Goal: Navigation & Orientation: Find specific page/section

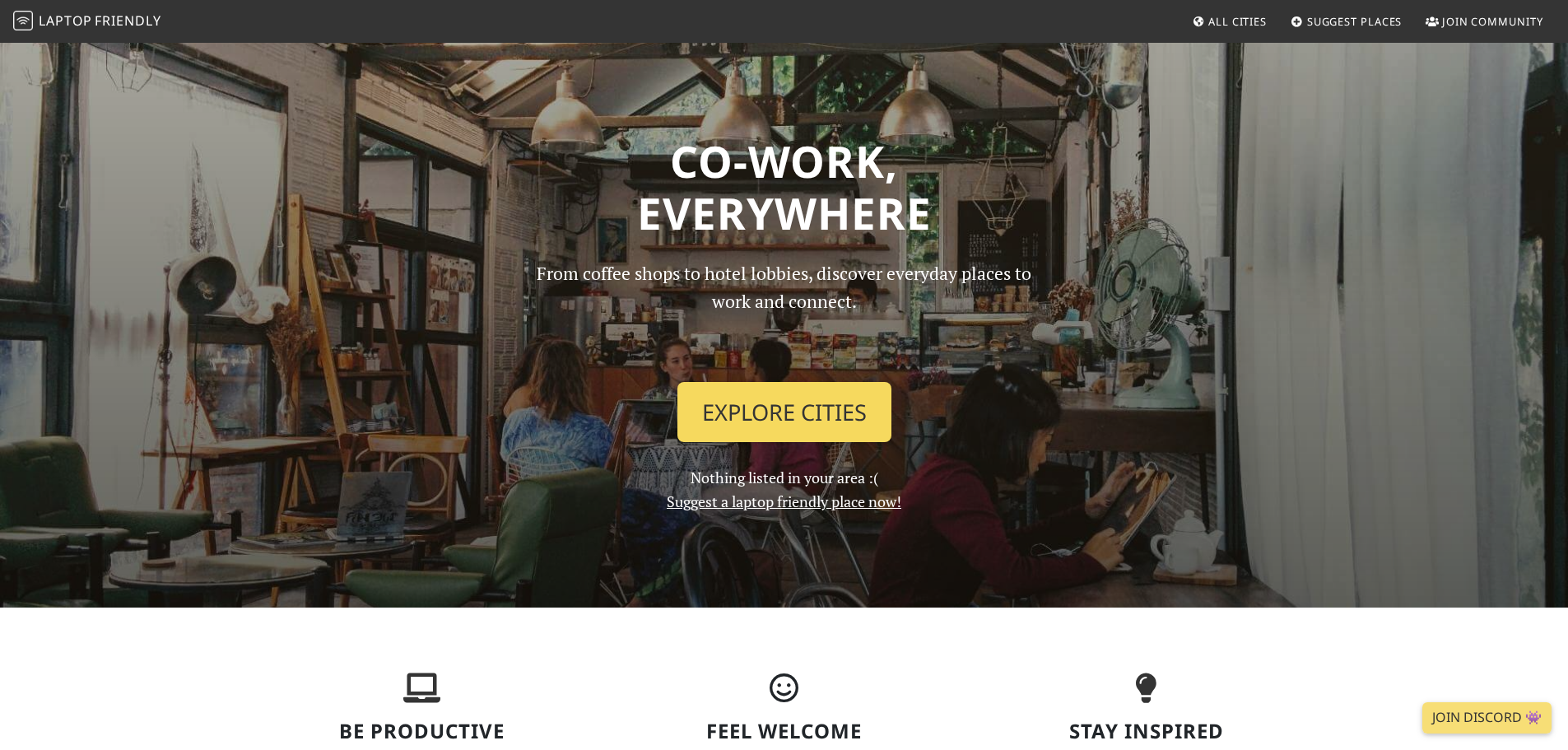
click at [795, 423] on link "Explore Cities" at bounding box center [785, 412] width 214 height 61
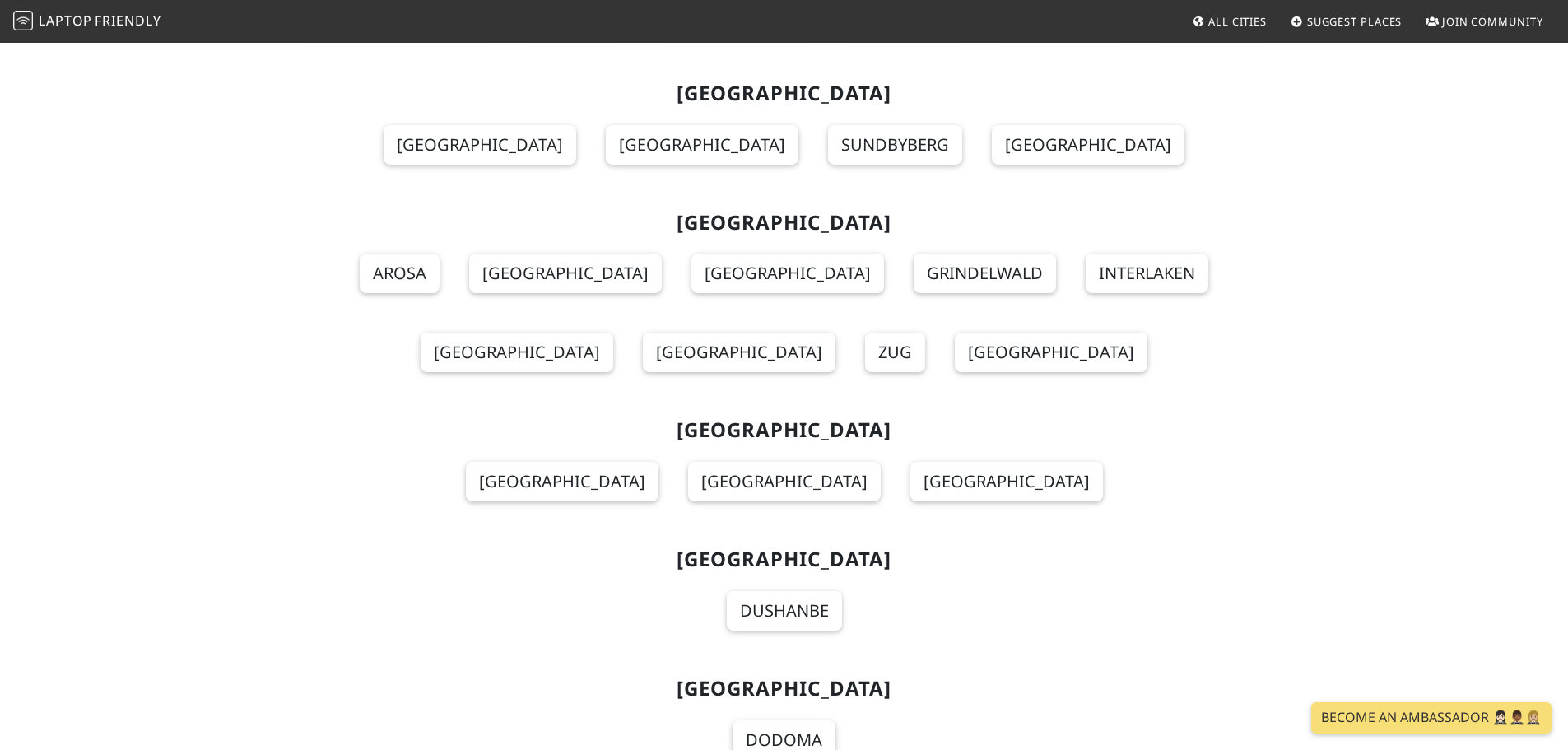
scroll to position [17458, 0]
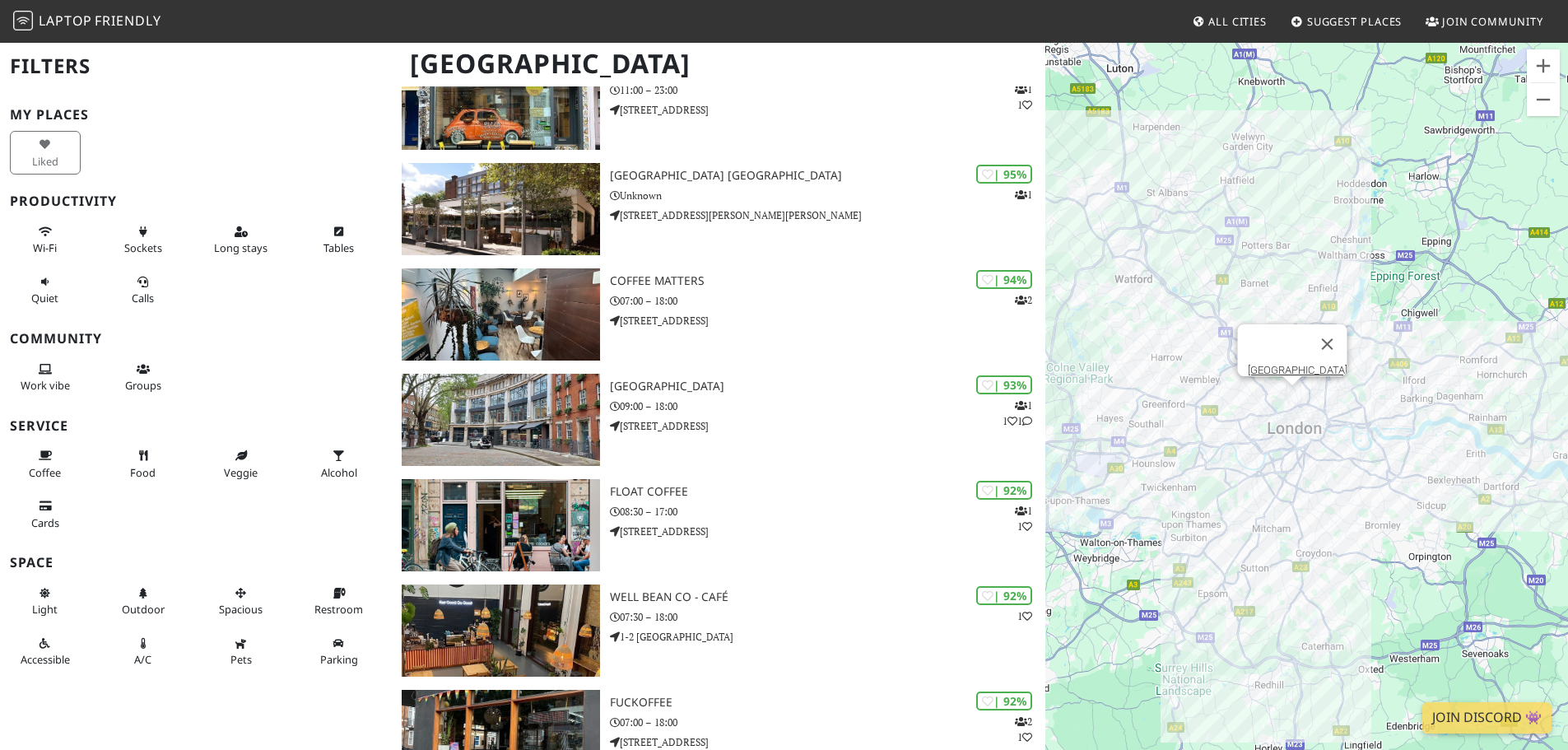
scroll to position [164, 0]
click at [1545, 69] on button "Zoom in" at bounding box center [1543, 65] width 33 height 33
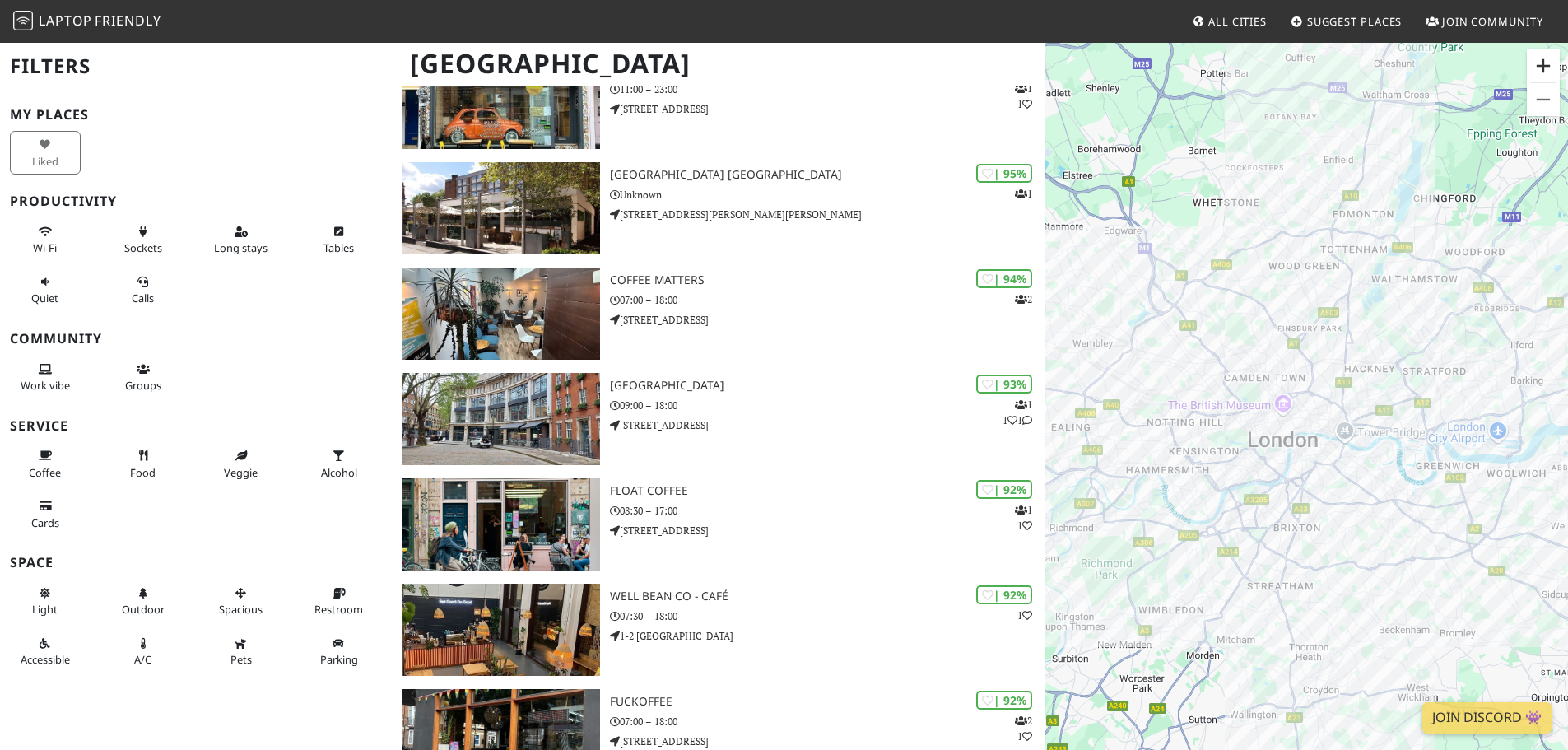
click at [1545, 69] on button "Zoom in" at bounding box center [1543, 65] width 33 height 33
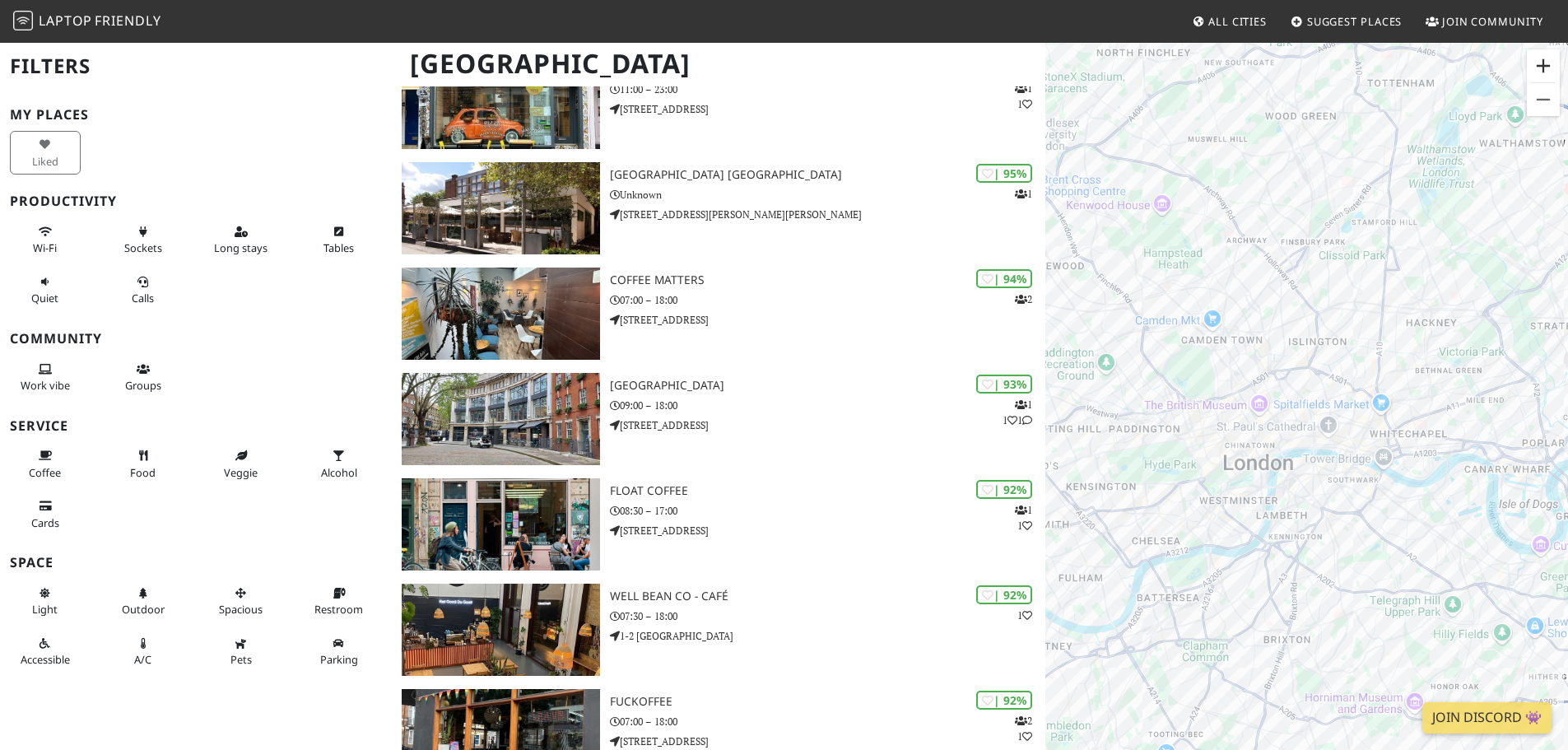
click at [1545, 69] on button "Zoom in" at bounding box center [1543, 65] width 33 height 33
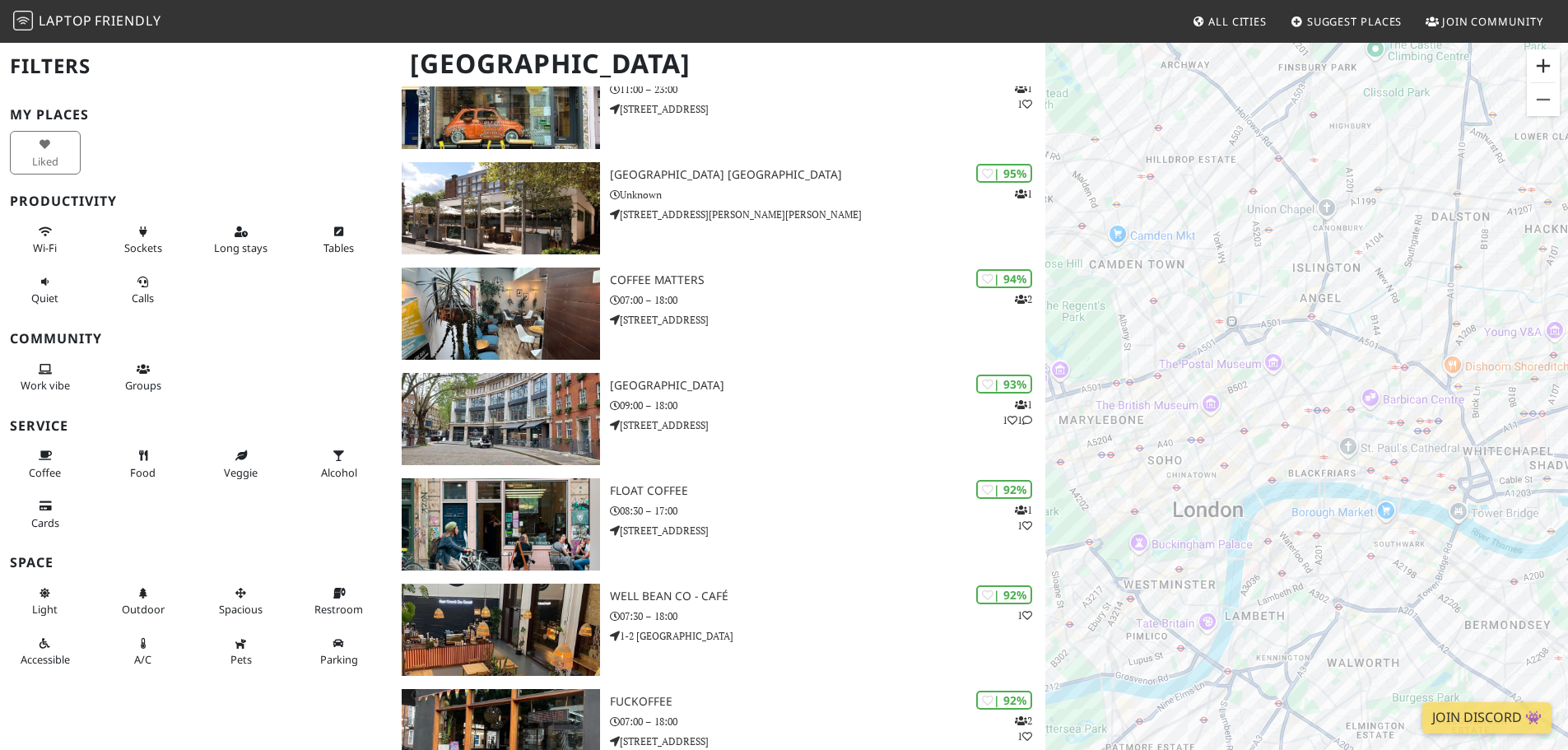
click at [1545, 70] on button "Zoom in" at bounding box center [1543, 65] width 33 height 33
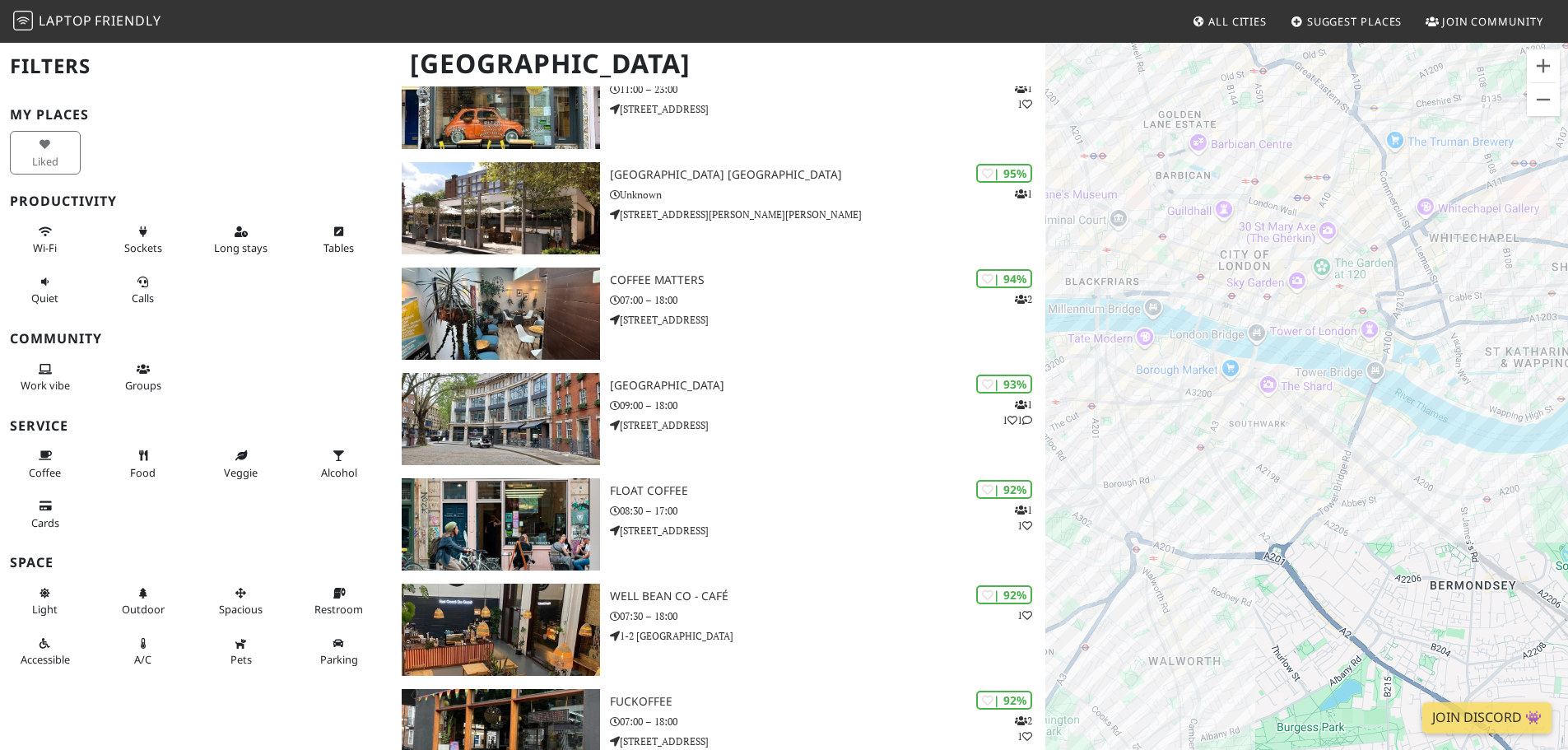
drag, startPoint x: 1349, startPoint y: 630, endPoint x: 1111, endPoint y: 383, distance: 343.0
click at [1111, 382] on div at bounding box center [1306, 416] width 523 height 750
click at [1543, 71] on button "Zoom in" at bounding box center [1543, 65] width 33 height 33
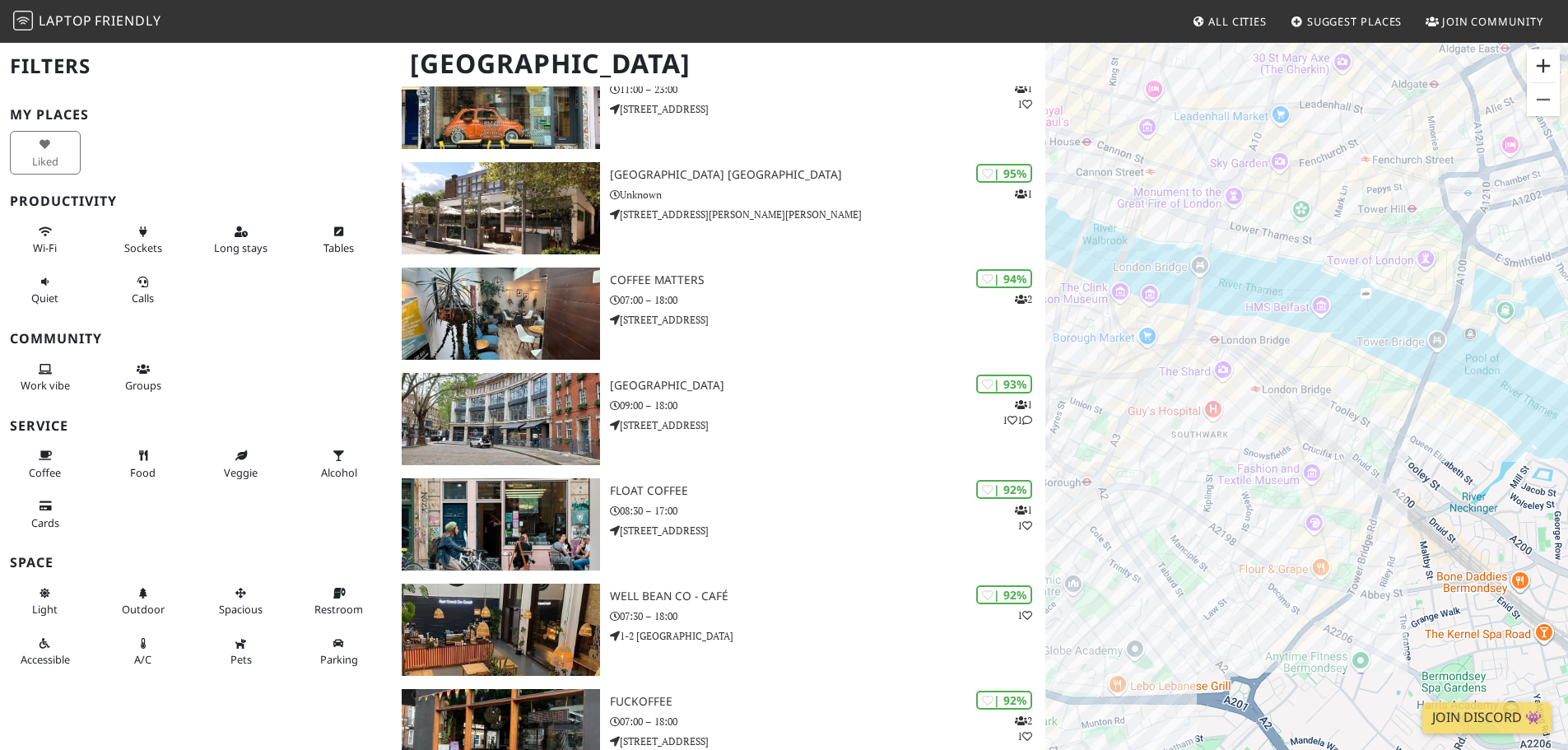
click at [1543, 71] on button "Zoom in" at bounding box center [1543, 65] width 33 height 33
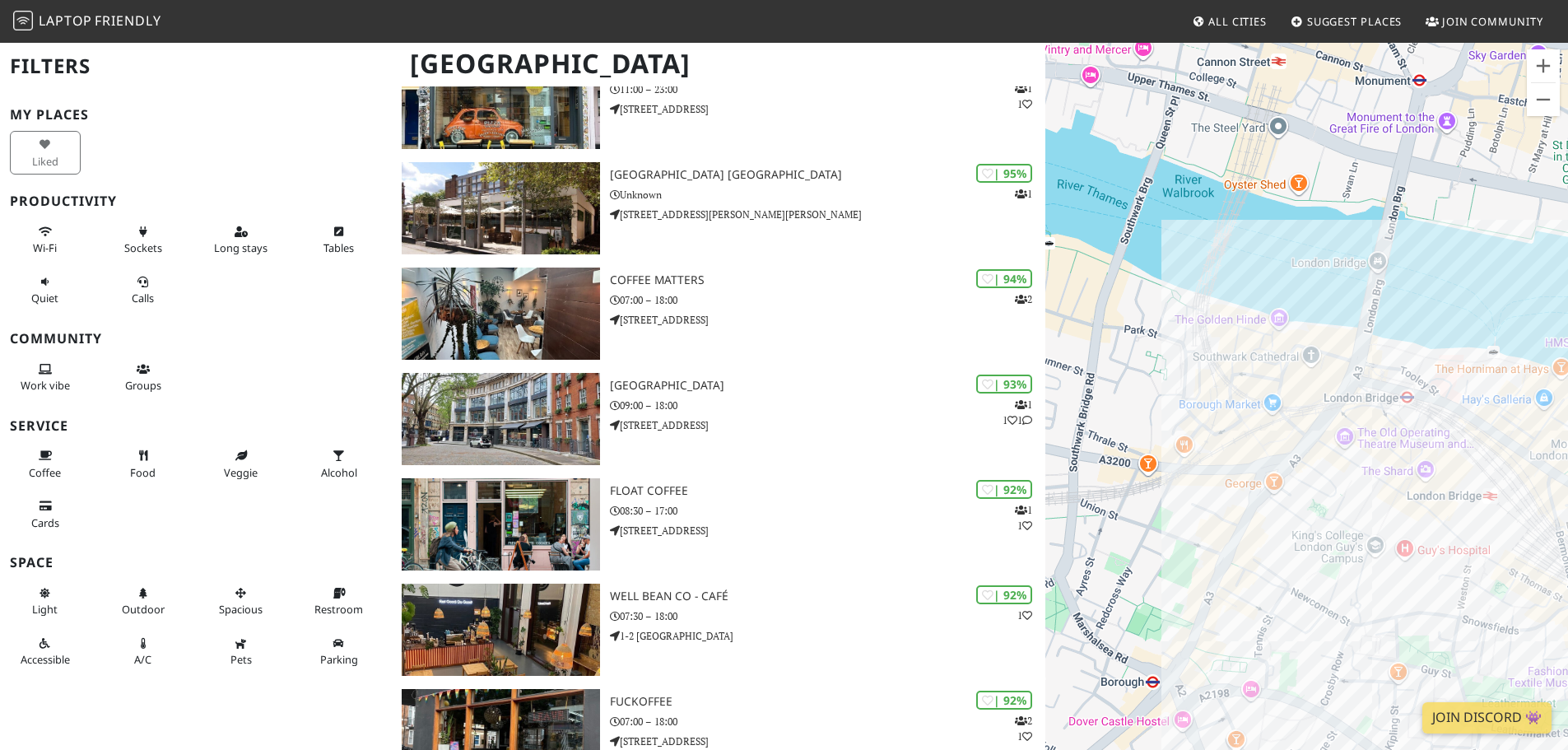
drag, startPoint x: 1180, startPoint y: 410, endPoint x: 1472, endPoint y: 547, distance: 322.5
click at [1472, 546] on div at bounding box center [1306, 416] width 523 height 750
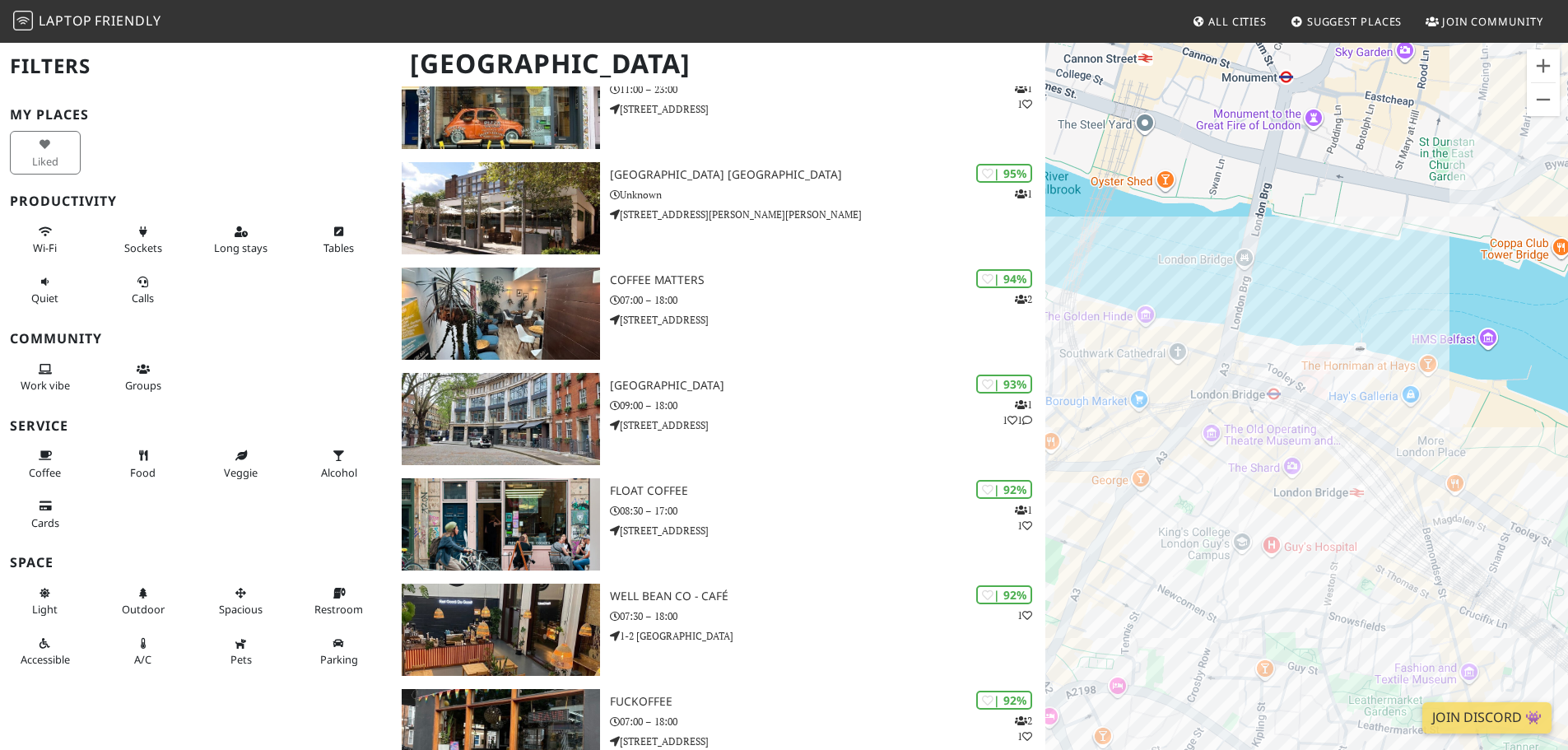
drag, startPoint x: 1388, startPoint y: 534, endPoint x: 1247, endPoint y: 528, distance: 141.1
click at [1247, 528] on div at bounding box center [1306, 416] width 523 height 750
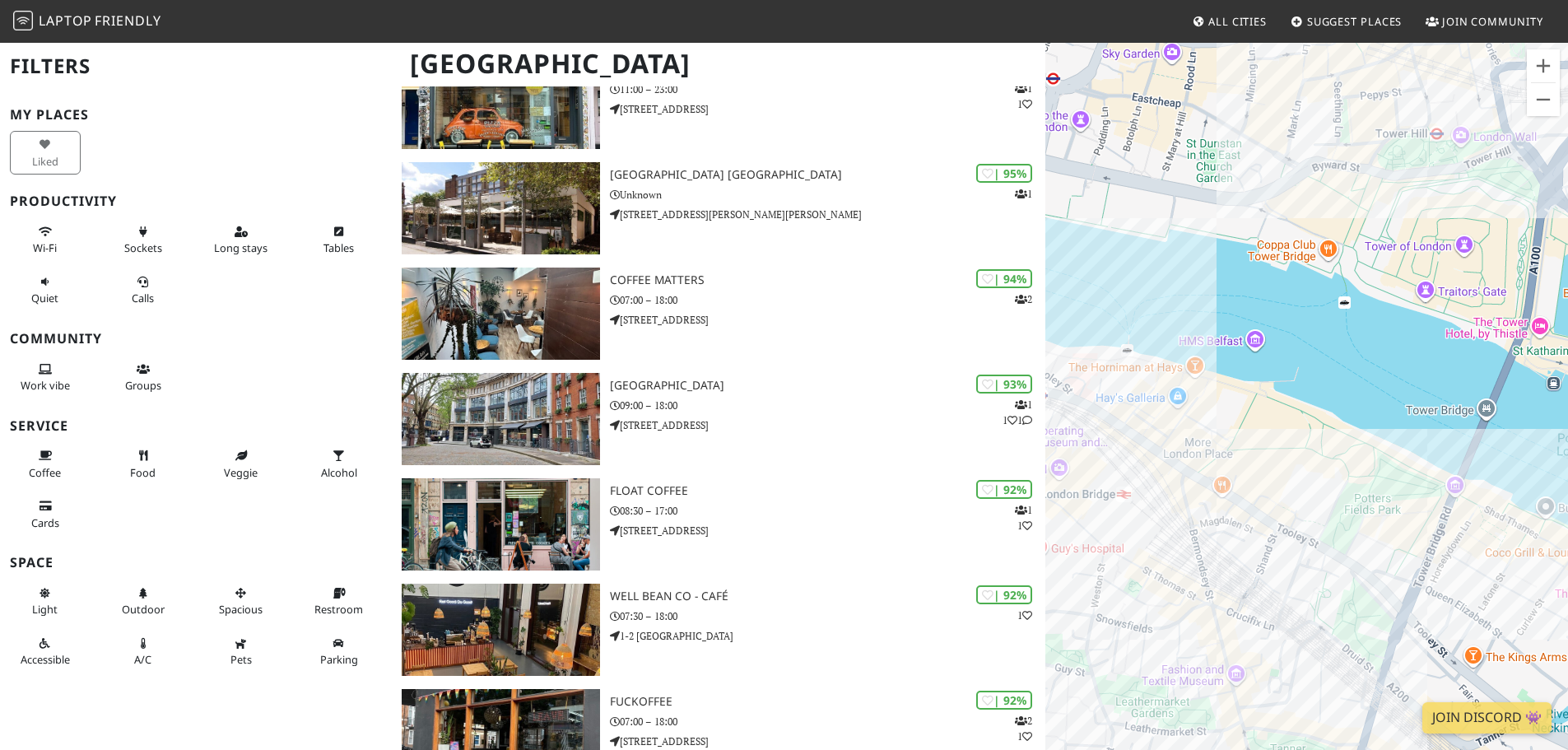
drag, startPoint x: 1414, startPoint y: 550, endPoint x: 1063, endPoint y: 554, distance: 351.0
click at [1063, 554] on div at bounding box center [1306, 416] width 523 height 750
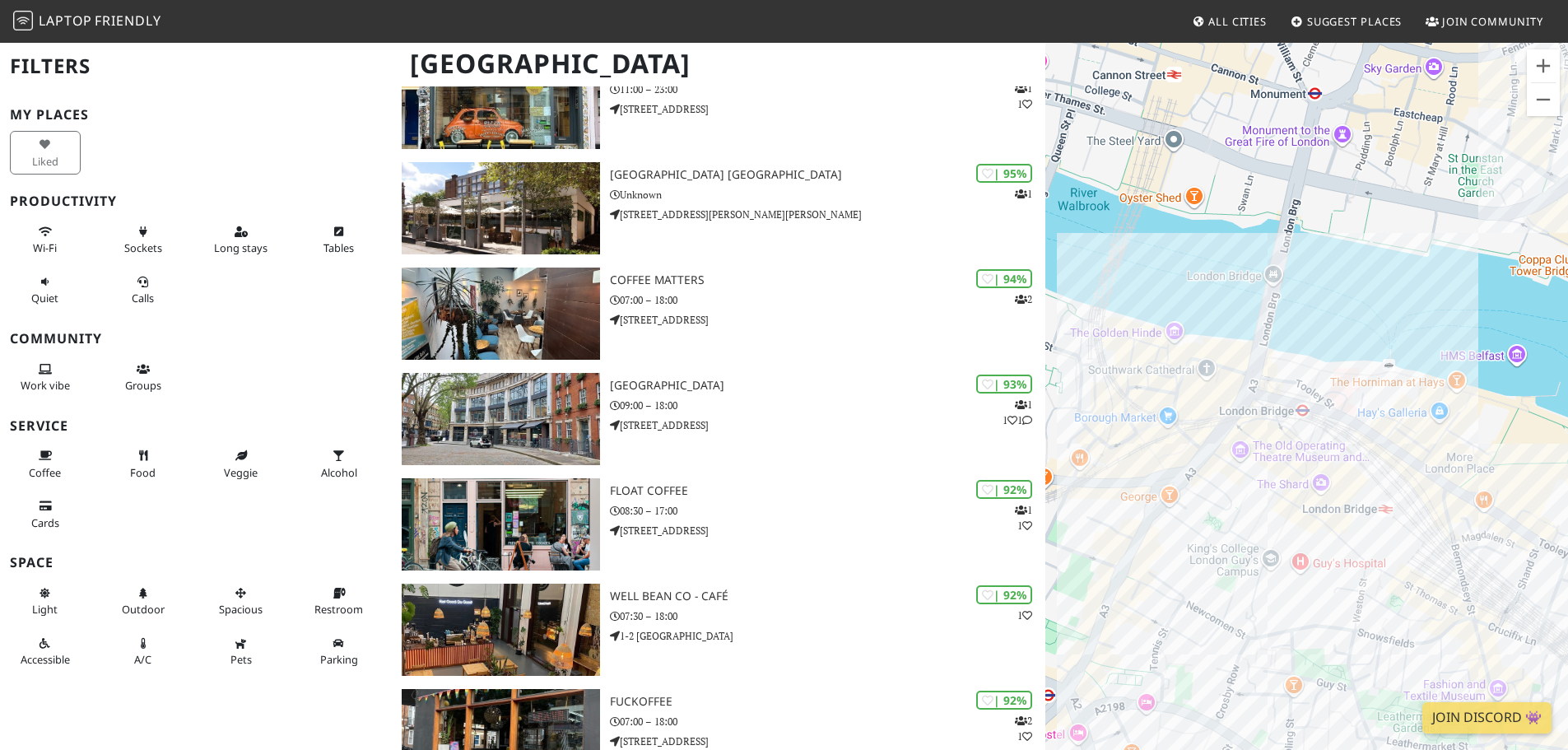
drag, startPoint x: 1296, startPoint y: 520, endPoint x: 1579, endPoint y: 535, distance: 283.4
click at [1567, 535] on html "Laptop Friendly All Cities Suggest Places Join Community London Filters My Plac…" at bounding box center [784, 210] width 1568 height 750
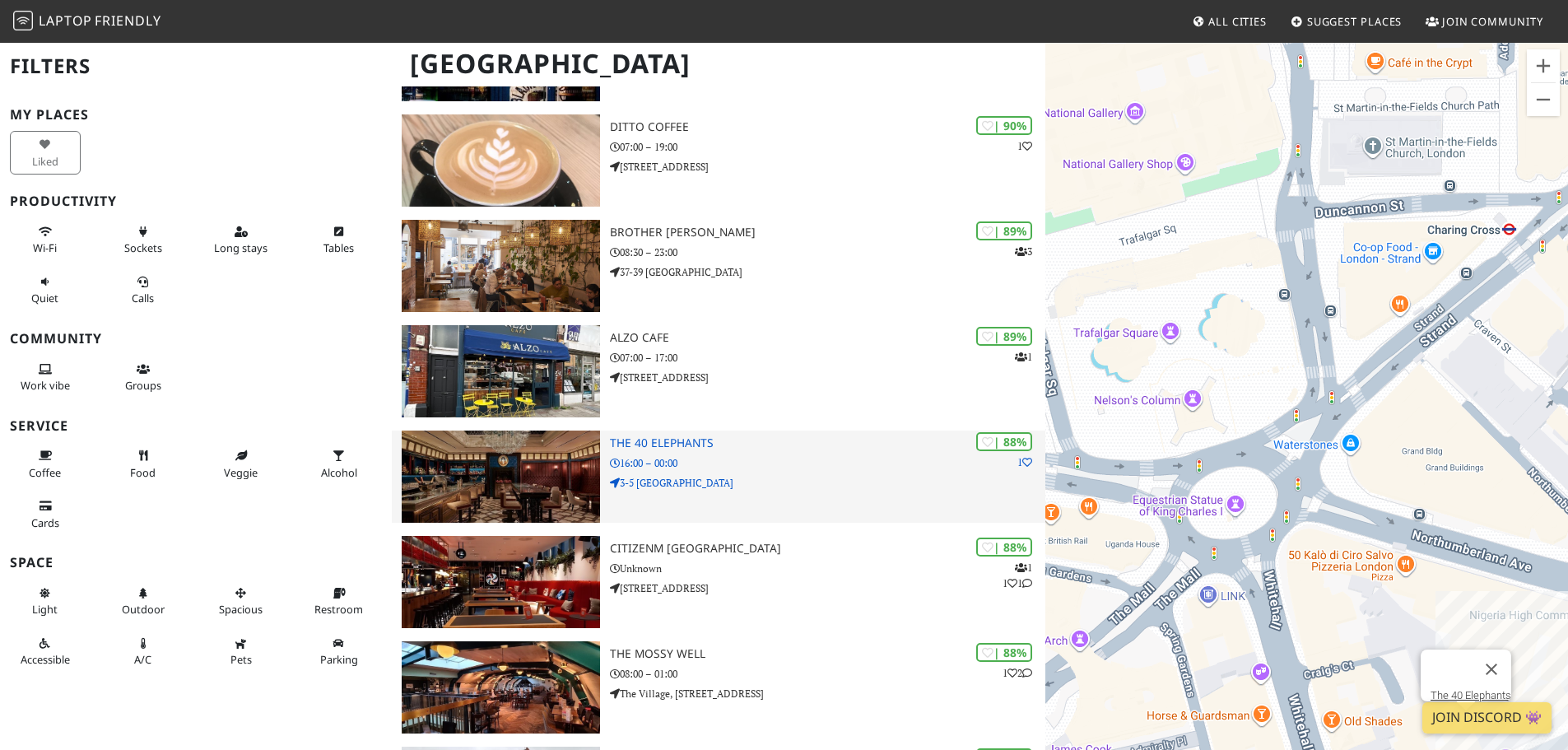
scroll to position [1071, 0]
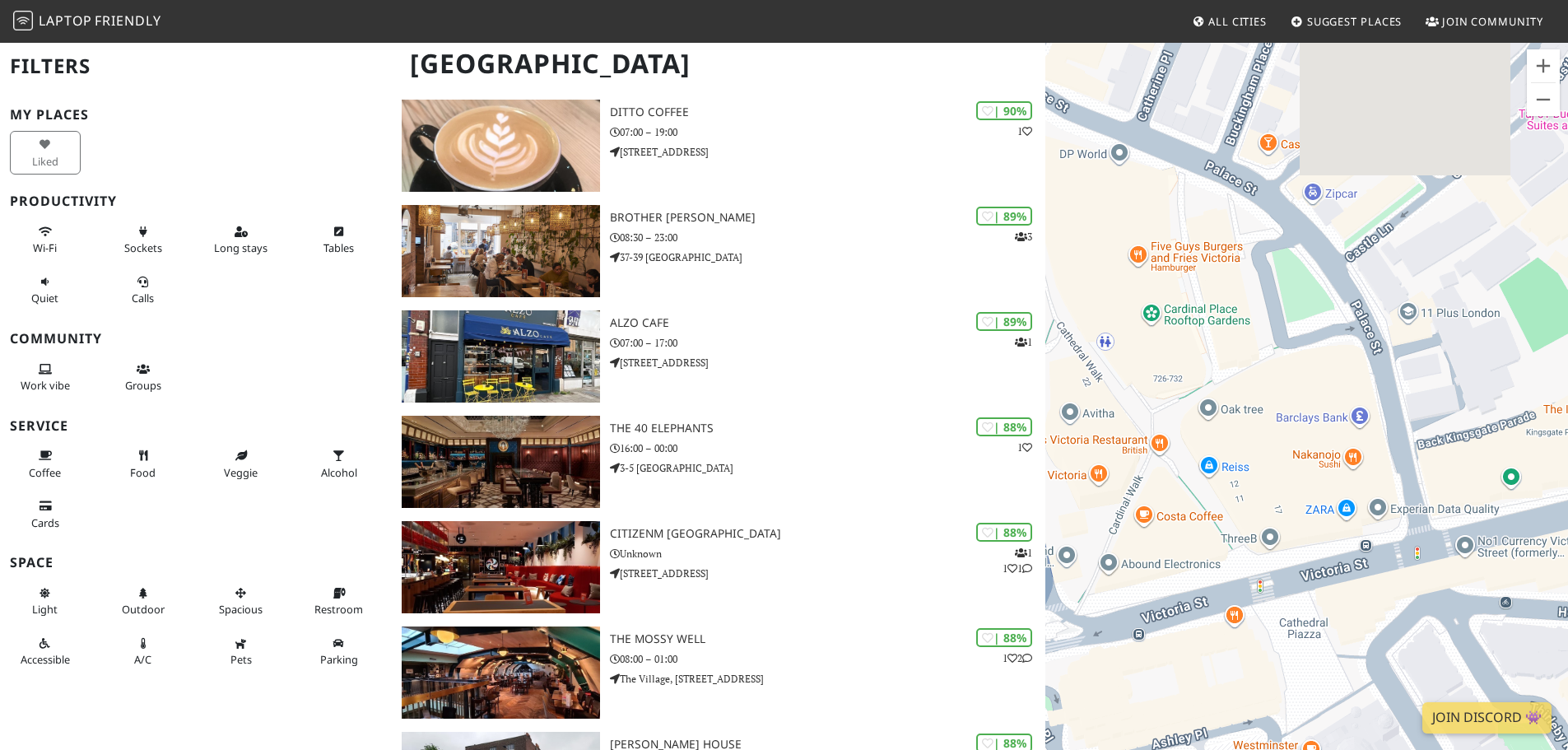
drag, startPoint x: 1250, startPoint y: 500, endPoint x: 1104, endPoint y: 789, distance: 323.8
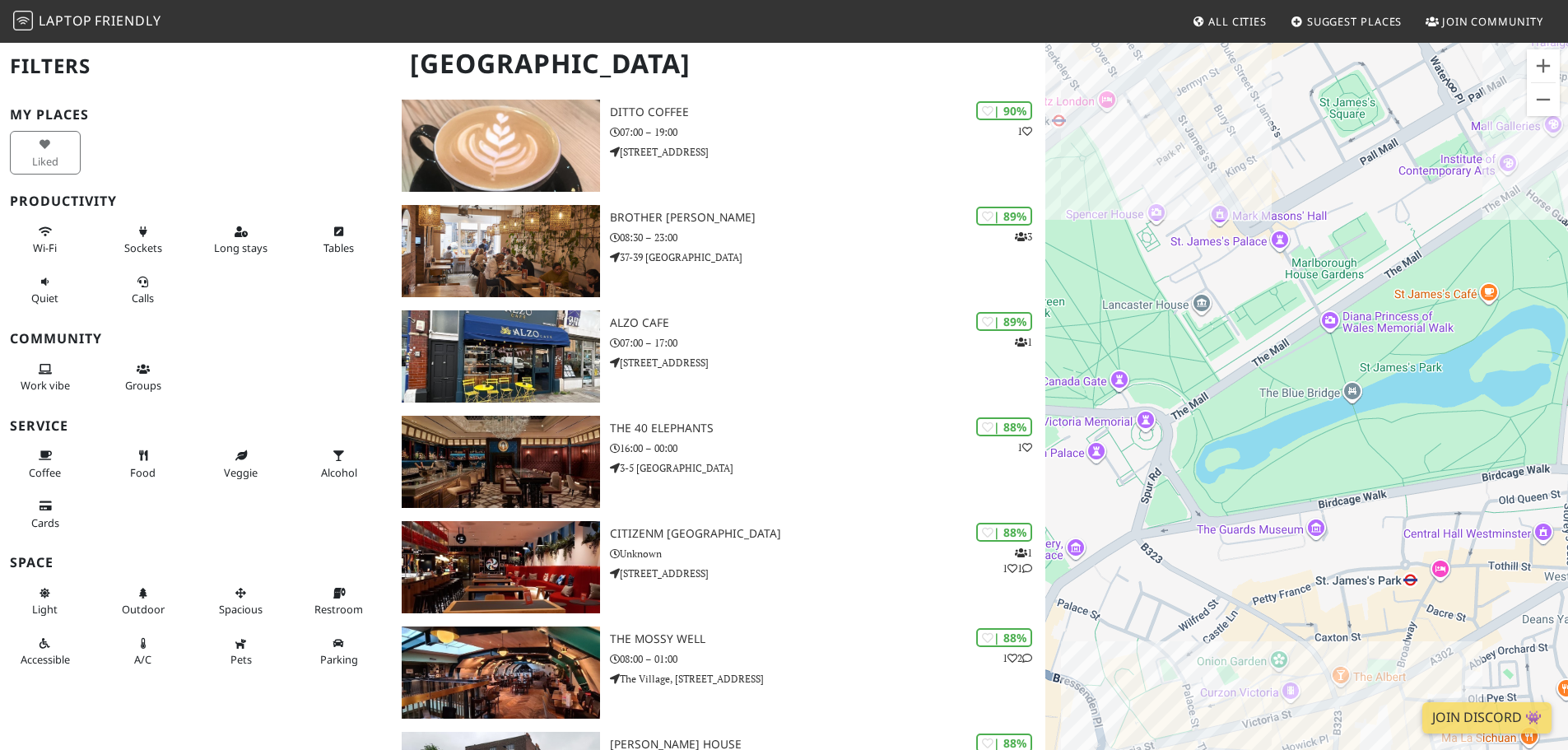
drag, startPoint x: 1235, startPoint y: 360, endPoint x: 1218, endPoint y: 598, distance: 238.6
click at [1219, 596] on div at bounding box center [1306, 416] width 523 height 750
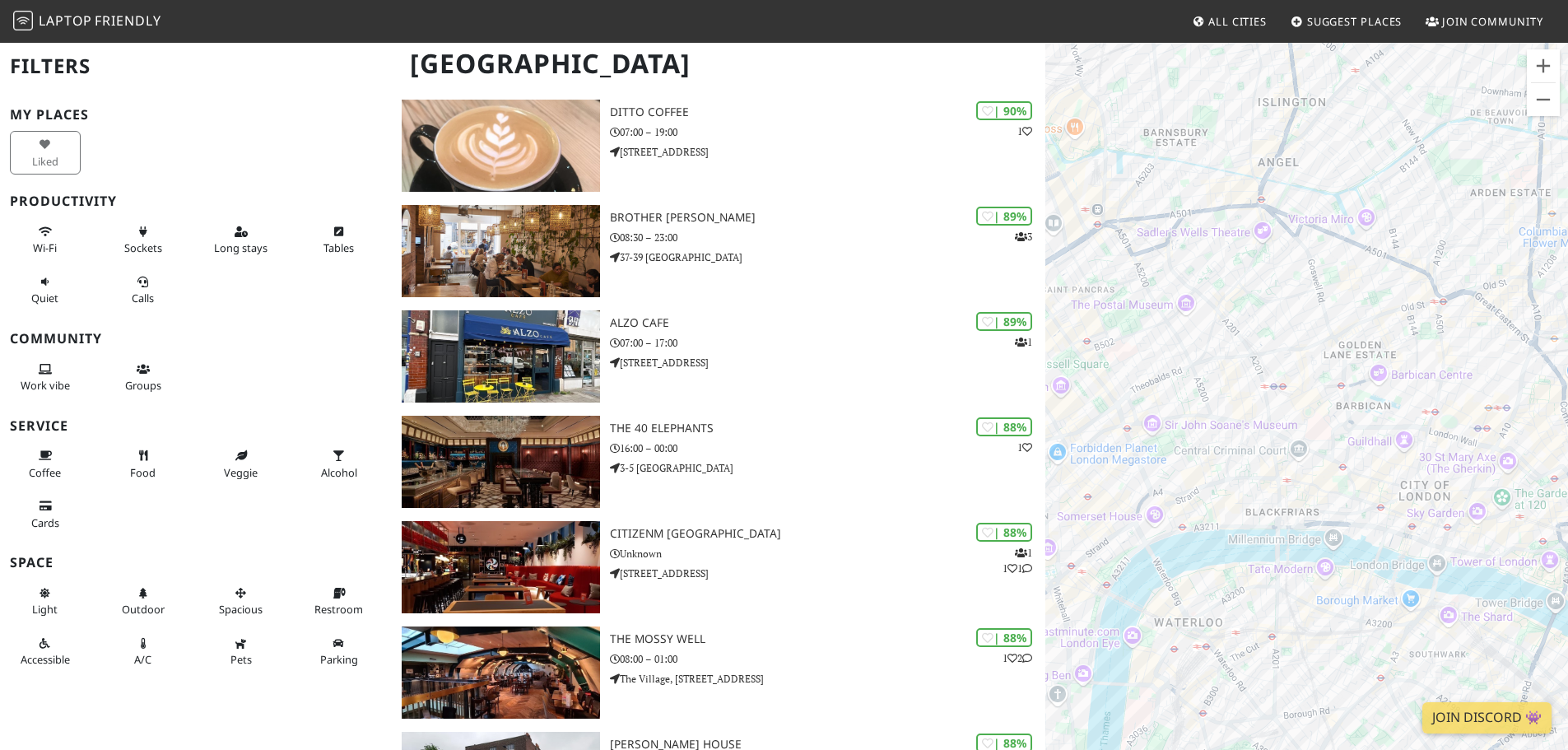
drag, startPoint x: 1333, startPoint y: 372, endPoint x: 1085, endPoint y: 554, distance: 307.6
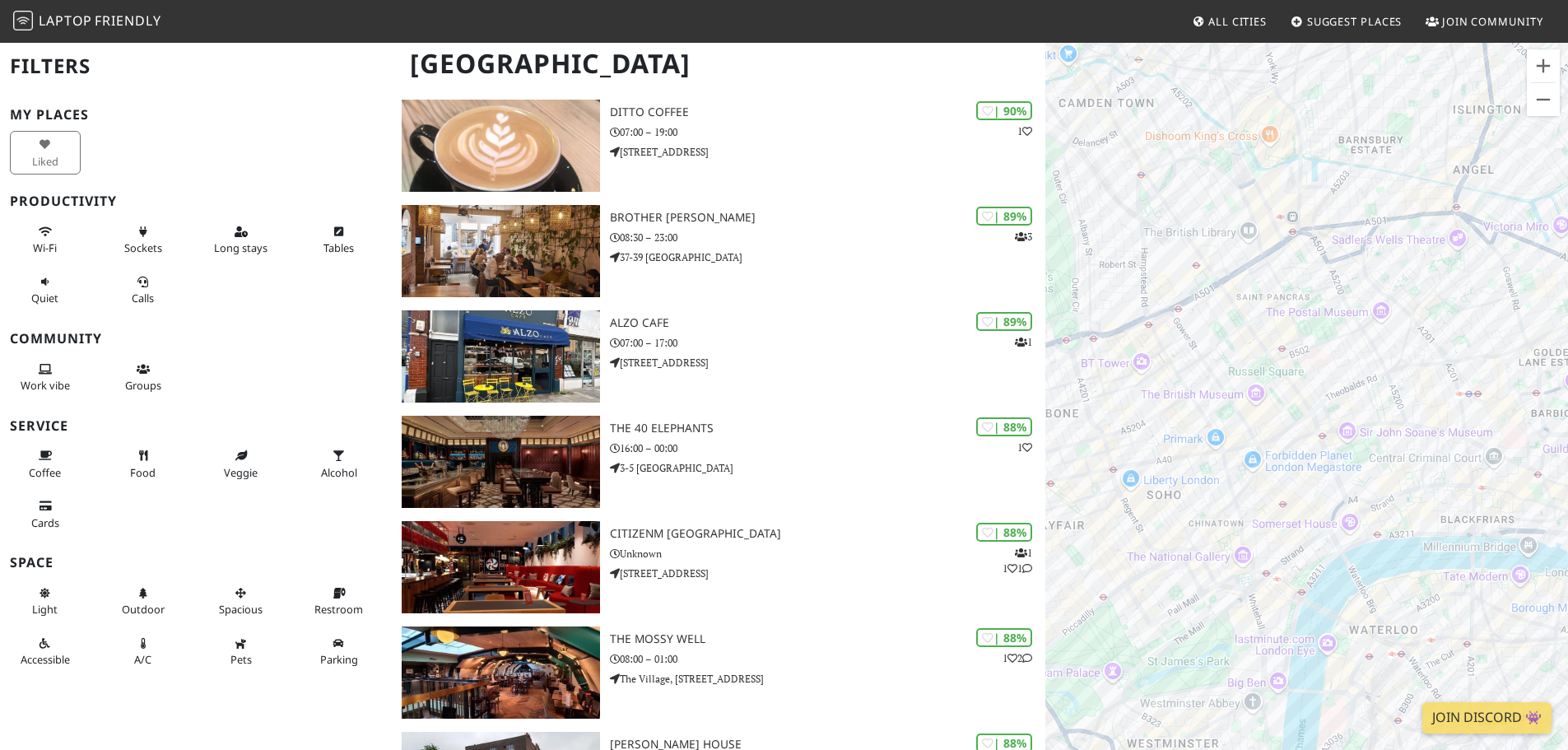
drag, startPoint x: 1267, startPoint y: 361, endPoint x: 1176, endPoint y: 400, distance: 99.0
click at [1182, 399] on div at bounding box center [1306, 416] width 523 height 750
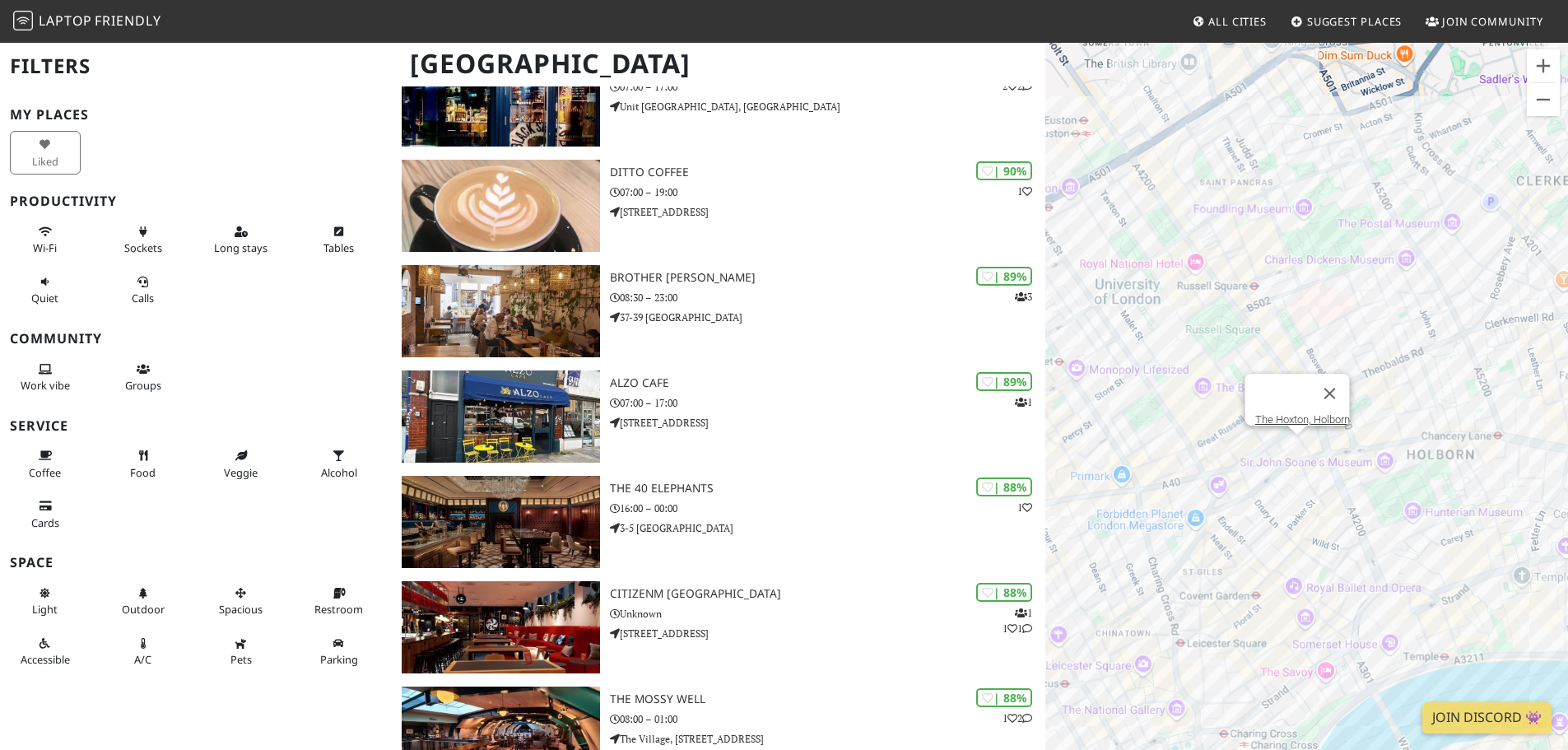
scroll to position [988, 0]
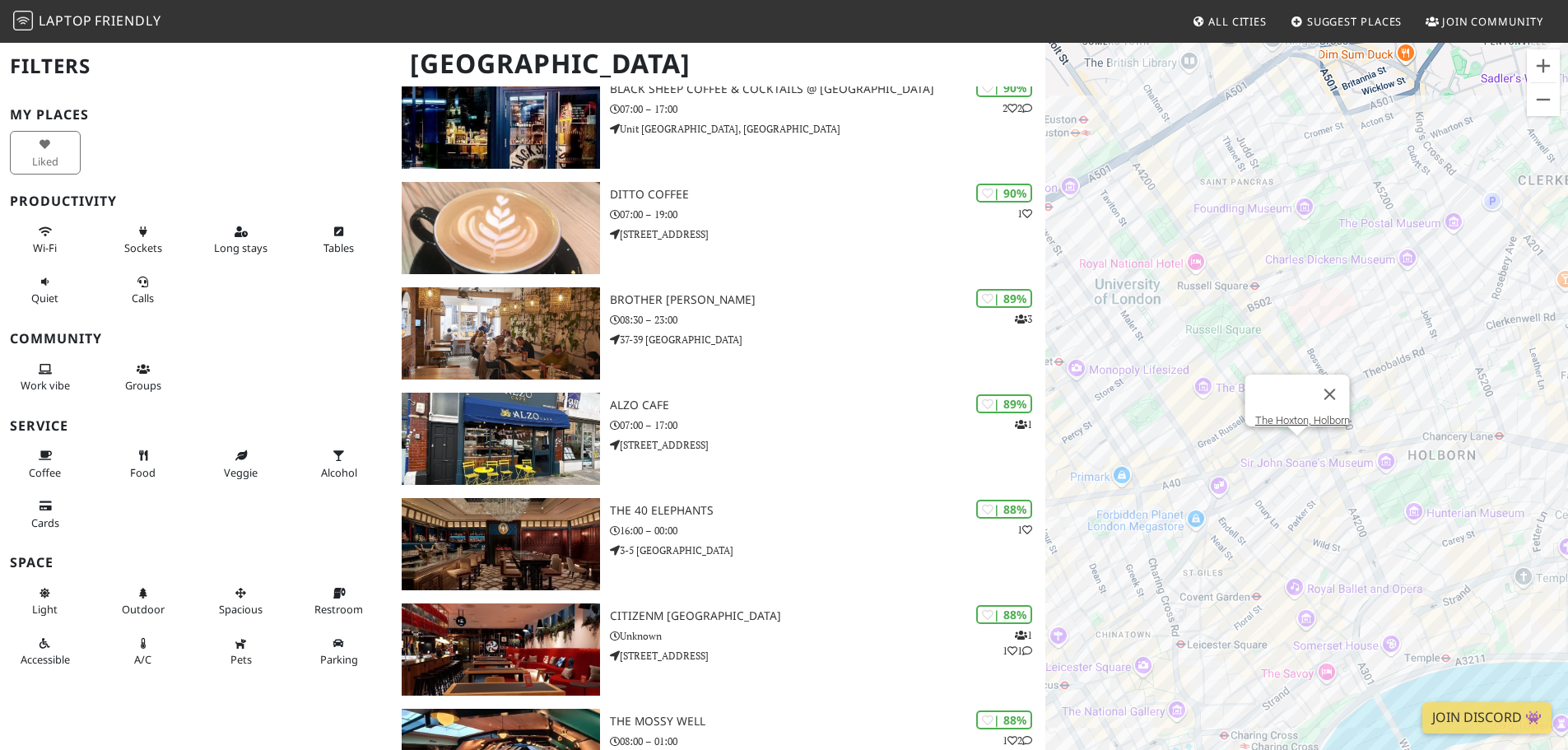
click at [1303, 375] on div at bounding box center [1281, 394] width 55 height 40
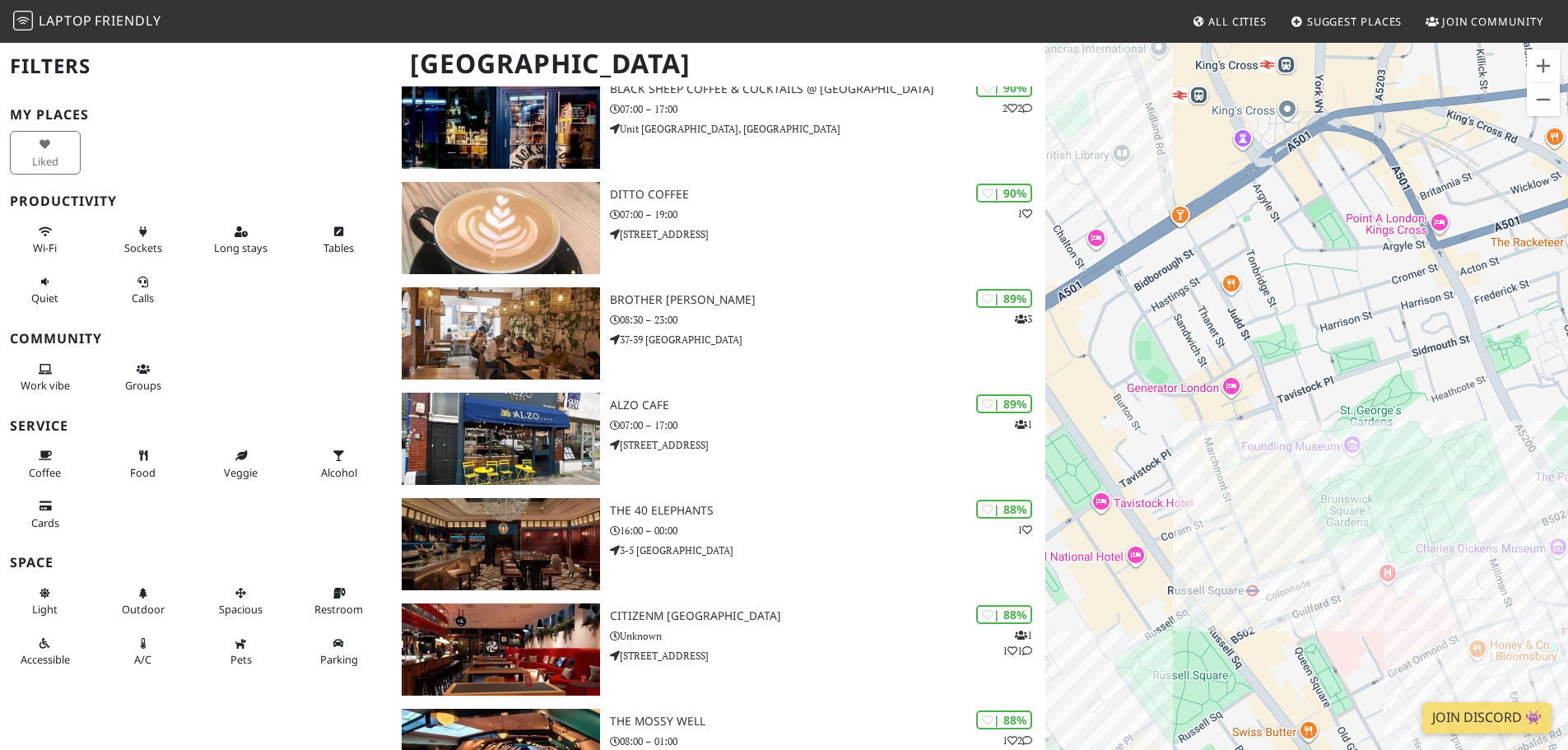
drag, startPoint x: 1313, startPoint y: 338, endPoint x: 1363, endPoint y: 673, distance: 338.7
click at [1363, 673] on div at bounding box center [1306, 416] width 523 height 750
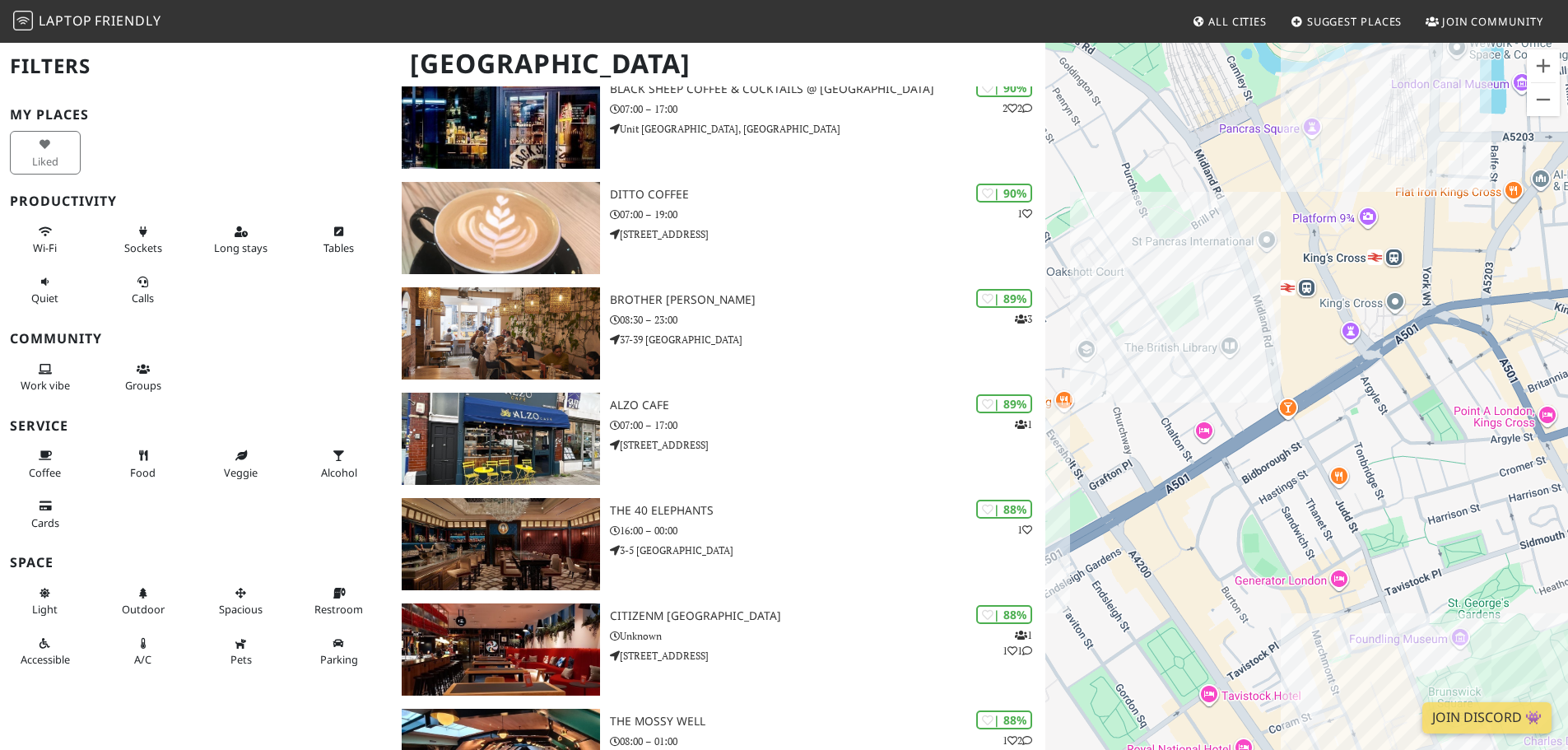
drag, startPoint x: 1344, startPoint y: 252, endPoint x: 1454, endPoint y: 447, distance: 223.9
click at [1454, 447] on div at bounding box center [1306, 416] width 523 height 750
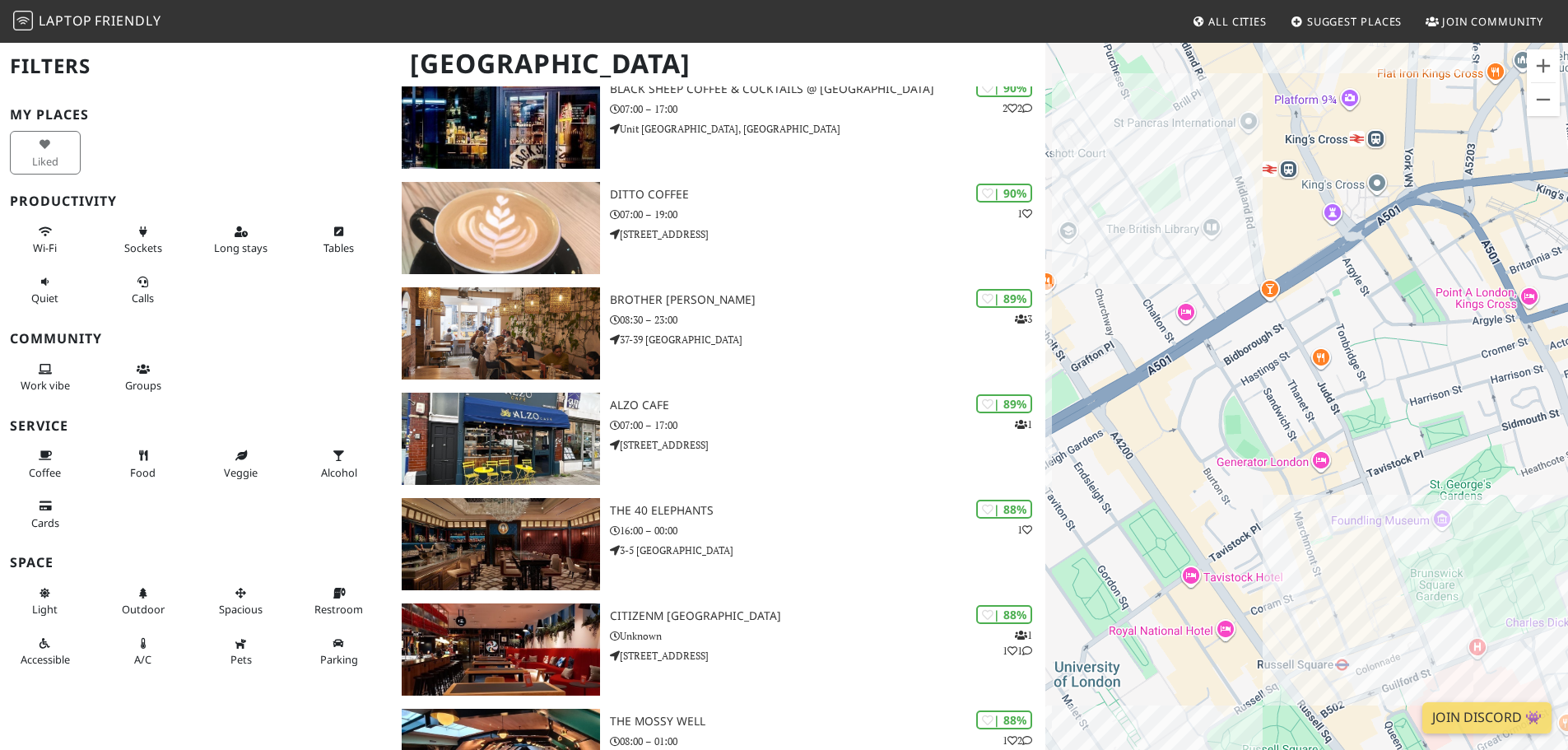
drag, startPoint x: 1433, startPoint y: 533, endPoint x: 1412, endPoint y: 413, distance: 121.8
click at [1412, 413] on div at bounding box center [1306, 416] width 523 height 750
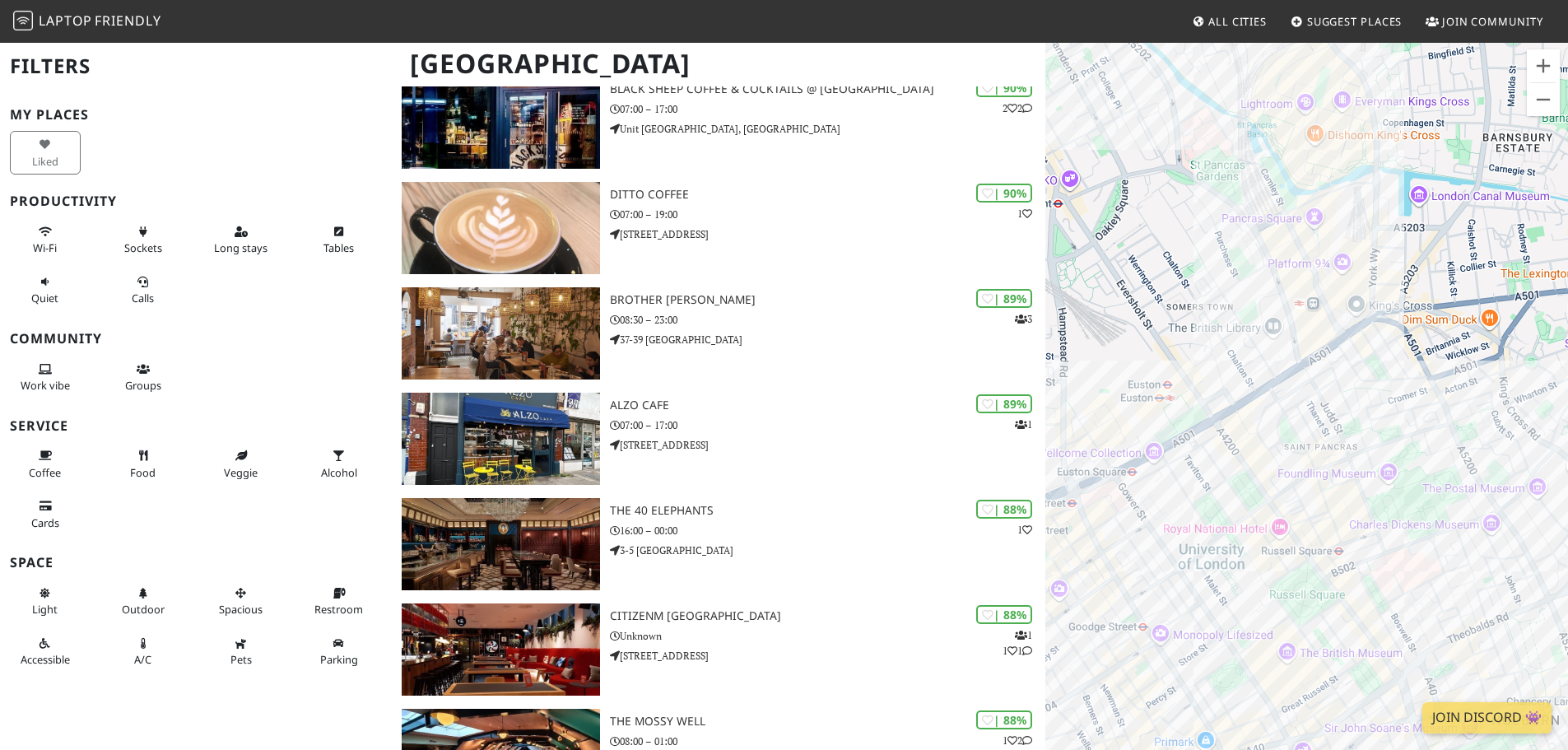
drag, startPoint x: 1295, startPoint y: 457, endPoint x: 1419, endPoint y: 441, distance: 125.0
click at [1416, 444] on div at bounding box center [1306, 416] width 523 height 750
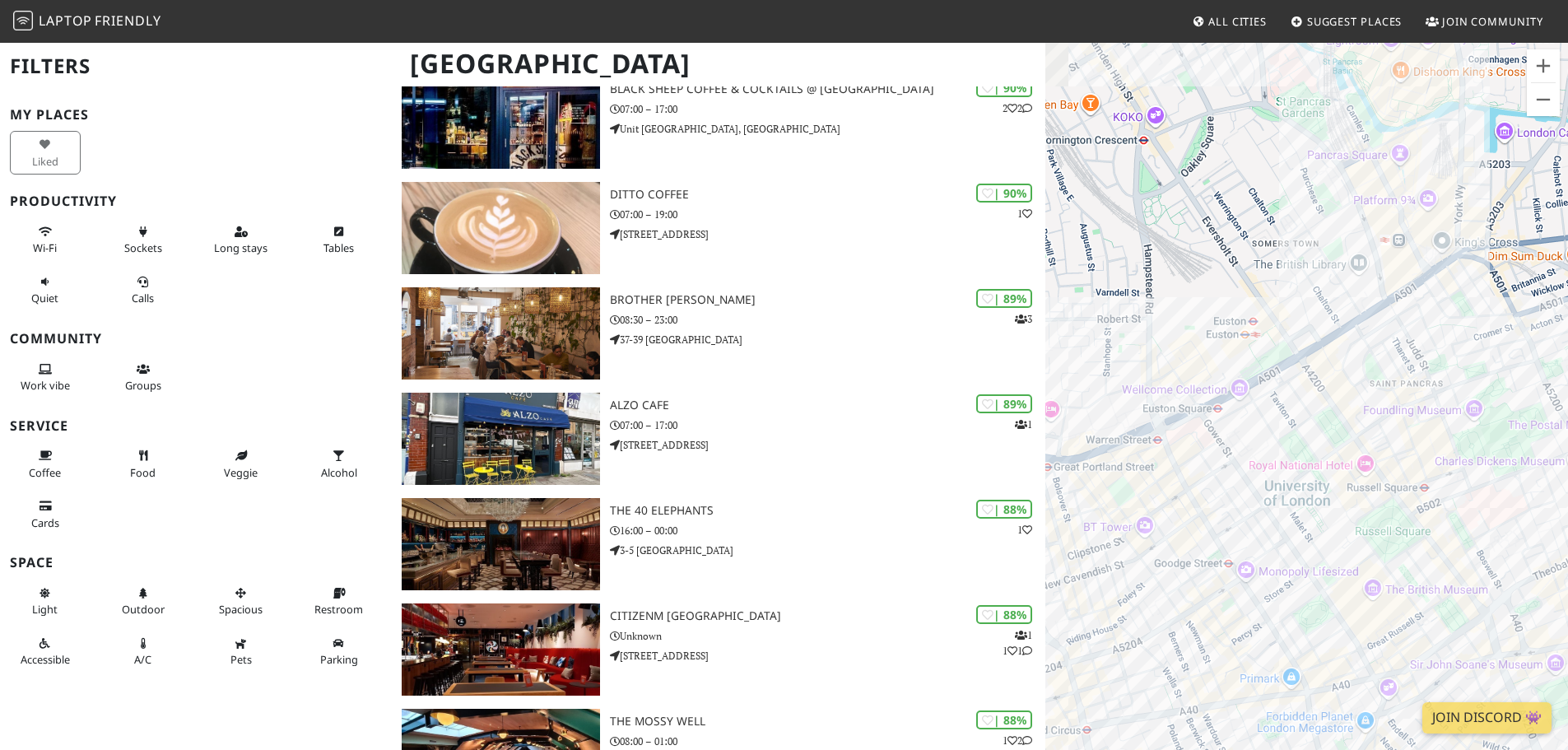
drag, startPoint x: 1299, startPoint y: 539, endPoint x: 1380, endPoint y: 397, distance: 163.5
click at [1380, 397] on div at bounding box center [1306, 416] width 523 height 750
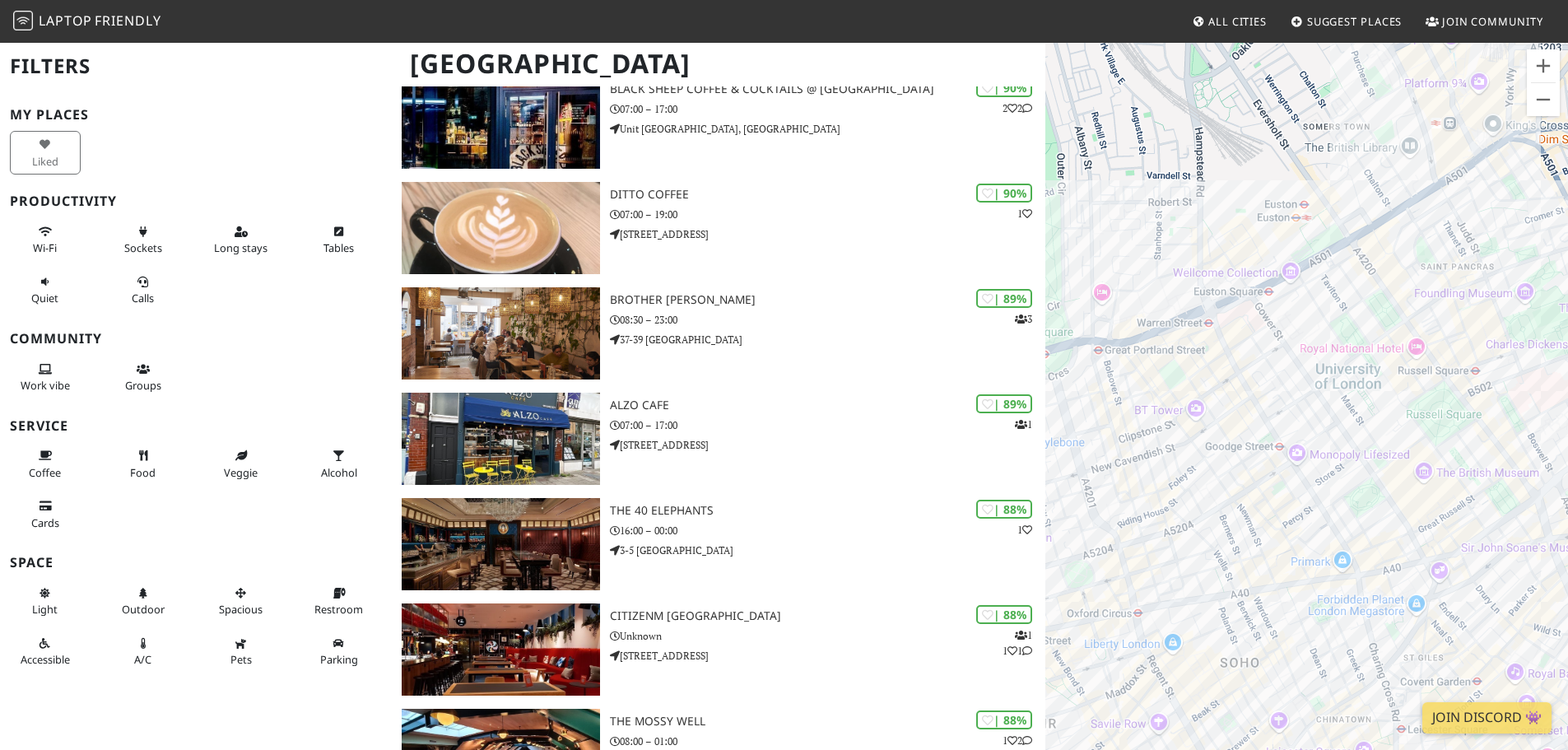
drag, startPoint x: 1248, startPoint y: 498, endPoint x: 1295, endPoint y: 399, distance: 109.6
click at [1295, 399] on div at bounding box center [1306, 416] width 523 height 750
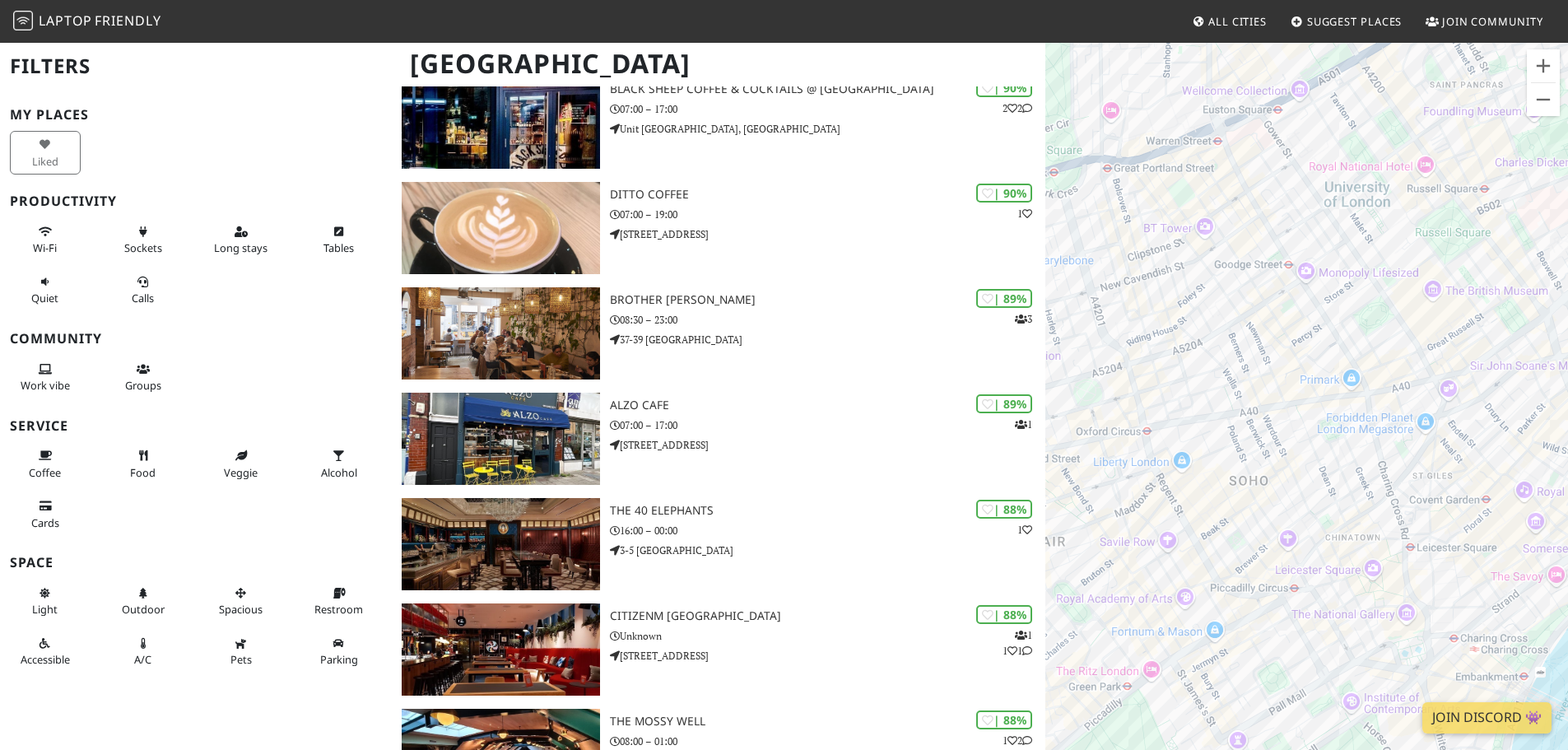
drag, startPoint x: 1272, startPoint y: 499, endPoint x: 1279, endPoint y: 312, distance: 187.1
click at [1279, 312] on div at bounding box center [1306, 416] width 523 height 750
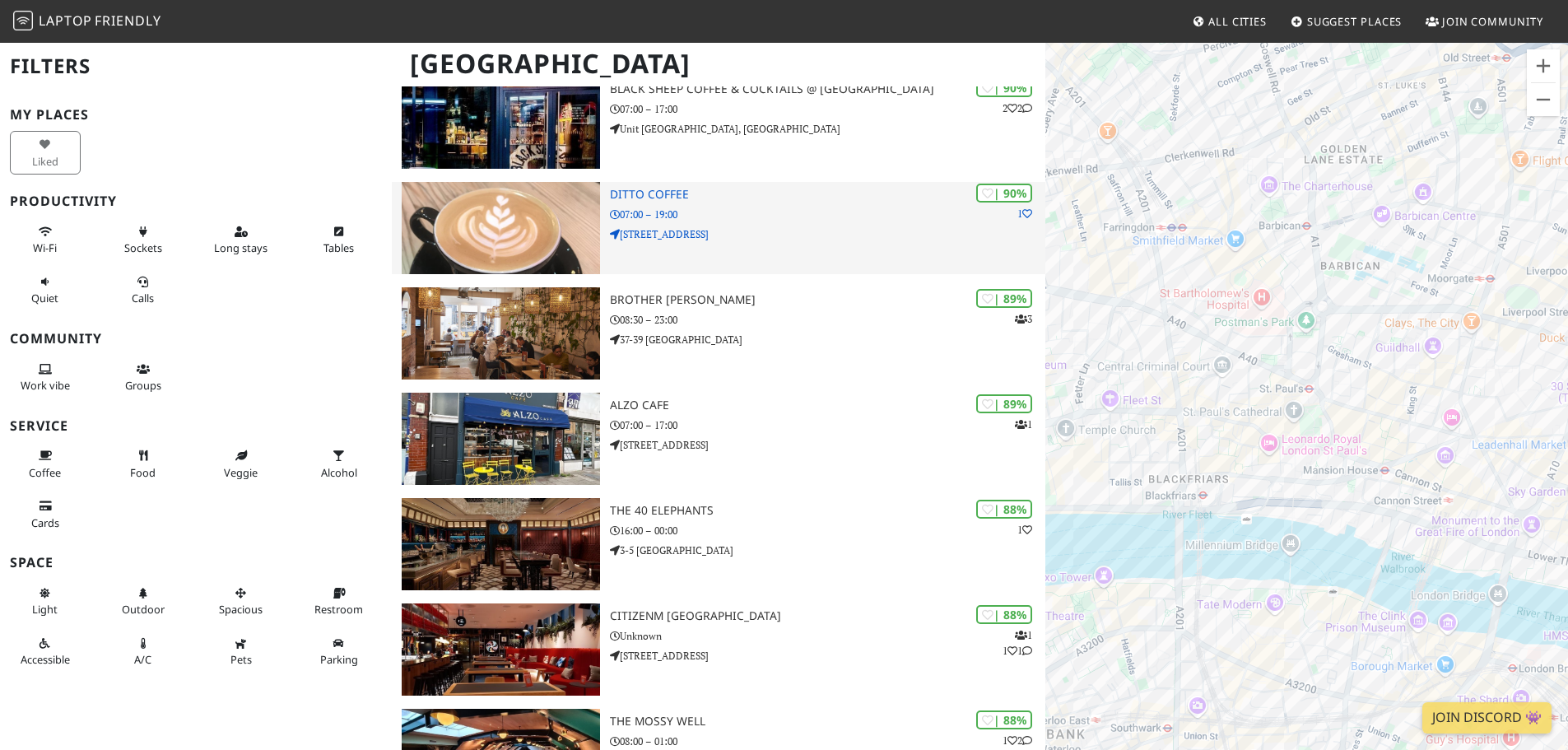
drag, startPoint x: 1287, startPoint y: 535, endPoint x: 917, endPoint y: 224, distance: 483.3
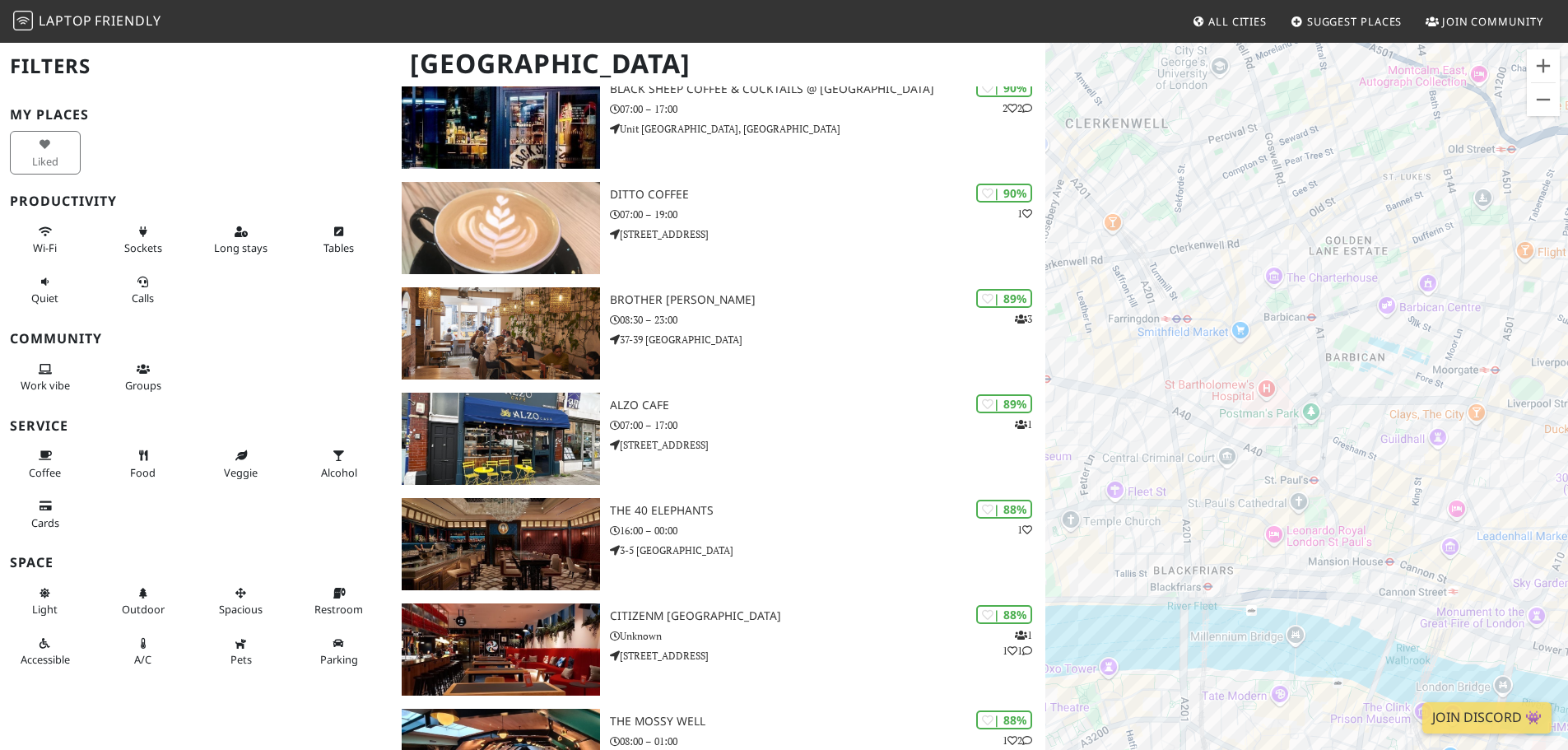
drag, startPoint x: 1213, startPoint y: 288, endPoint x: 1342, endPoint y: 237, distance: 138.7
click at [1342, 237] on div at bounding box center [1306, 416] width 523 height 750
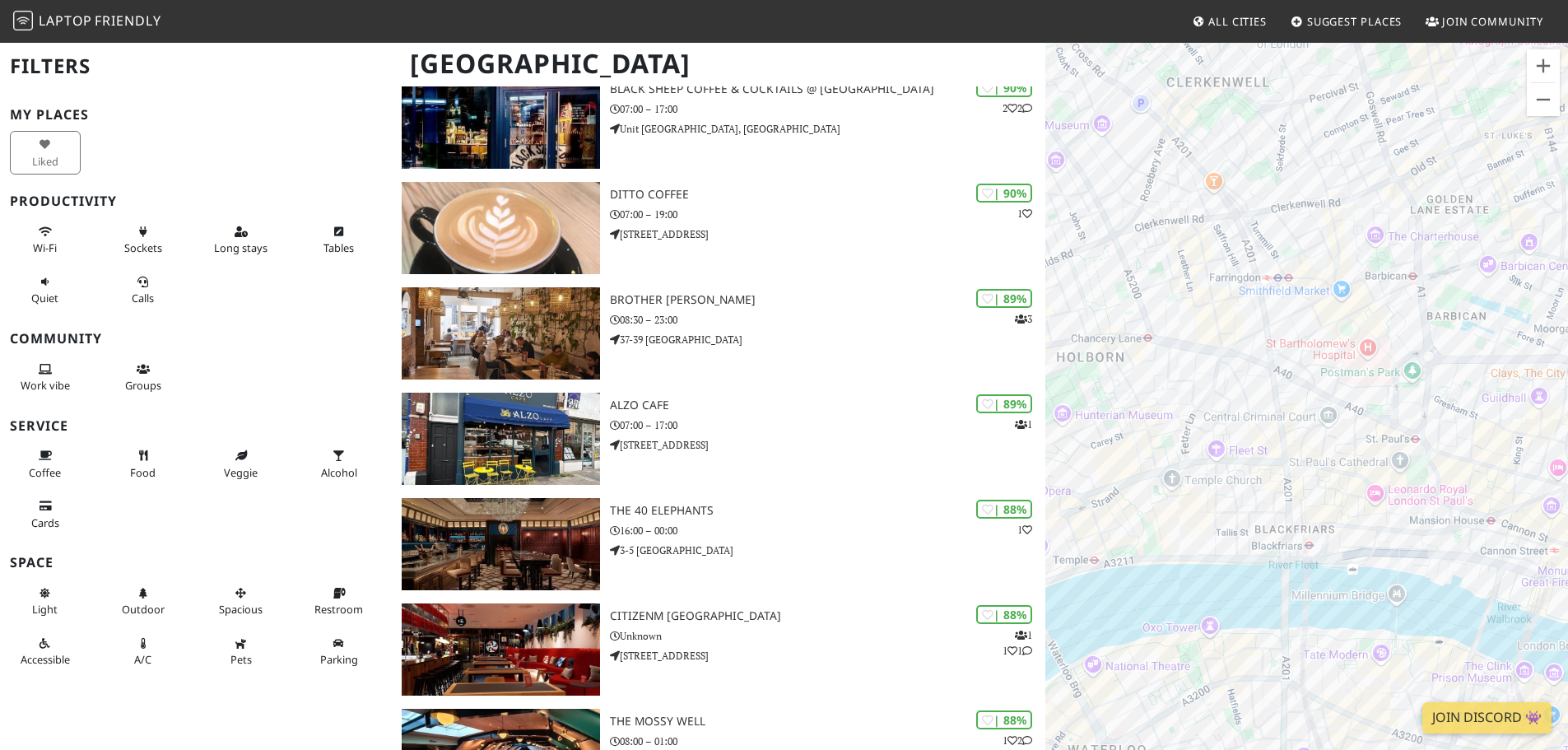
drag, startPoint x: 1186, startPoint y: 514, endPoint x: 1287, endPoint y: 474, distance: 108.6
click at [1287, 474] on div at bounding box center [1306, 416] width 523 height 750
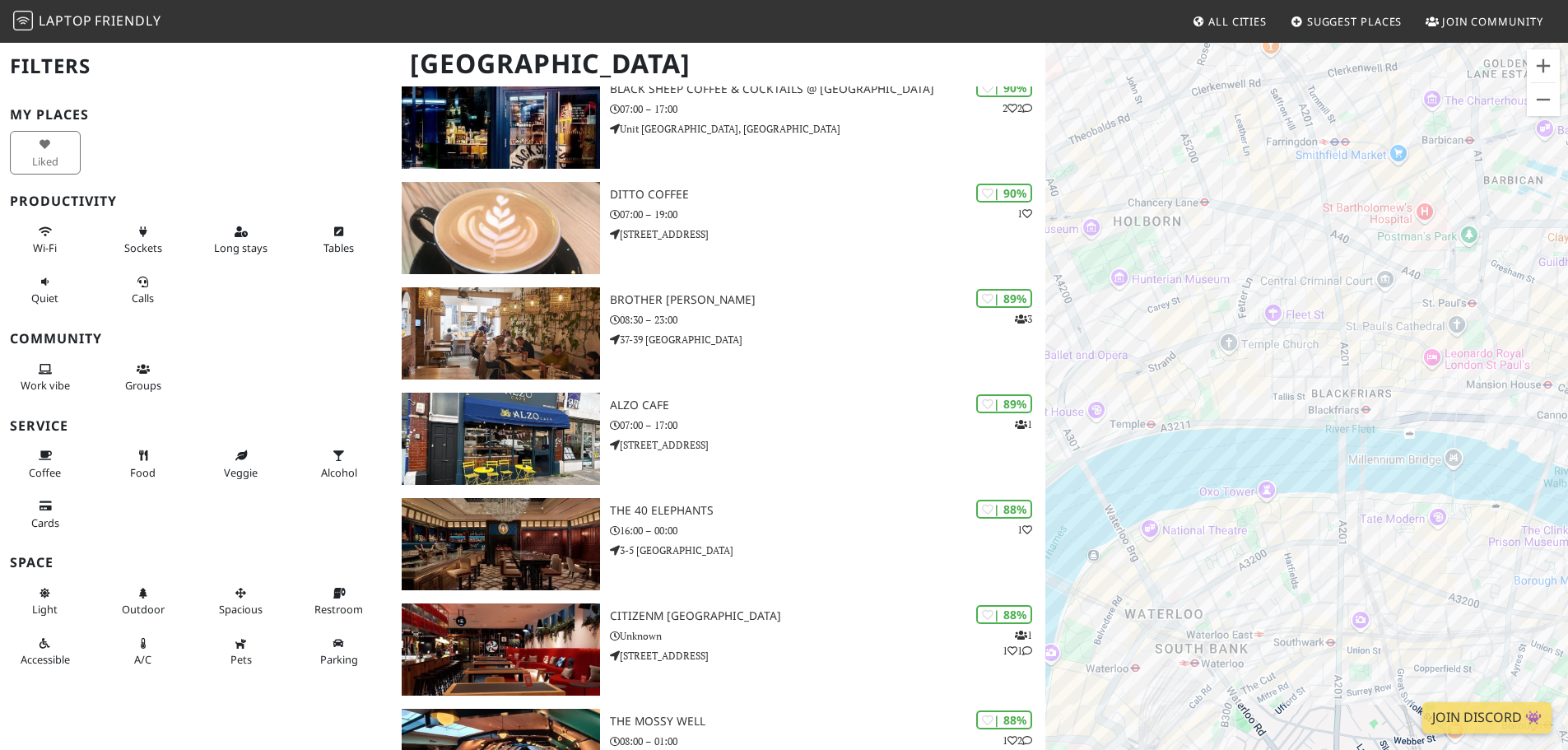
drag, startPoint x: 1194, startPoint y: 473, endPoint x: 1134, endPoint y: 334, distance: 151.4
click at [1134, 334] on div at bounding box center [1306, 416] width 523 height 750
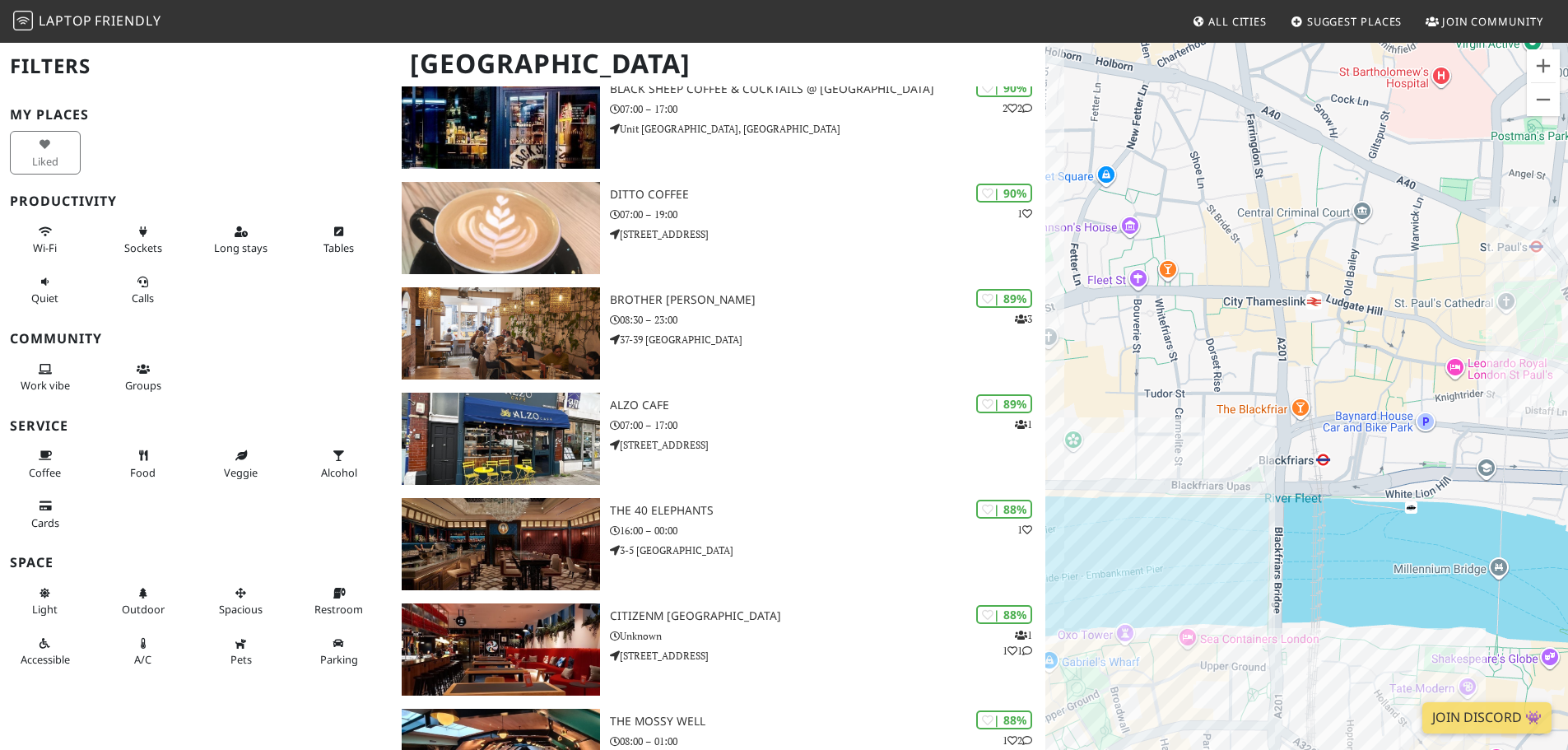
drag, startPoint x: 1259, startPoint y: 394, endPoint x: 1122, endPoint y: 410, distance: 137.9
click at [1122, 410] on div at bounding box center [1306, 416] width 523 height 750
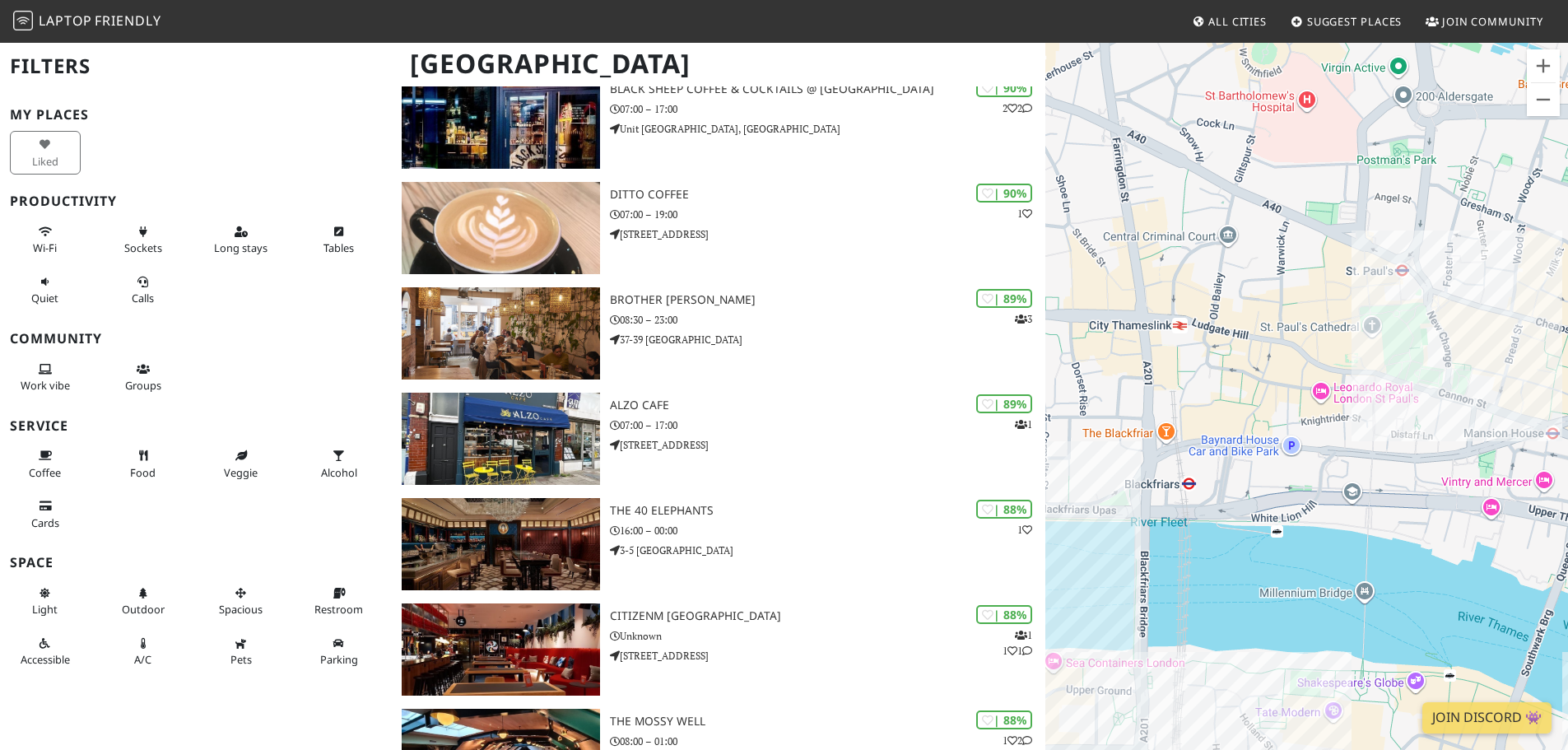
drag, startPoint x: 1343, startPoint y: 412, endPoint x: 1211, endPoint y: 435, distance: 134.0
click at [1211, 435] on div at bounding box center [1306, 416] width 523 height 750
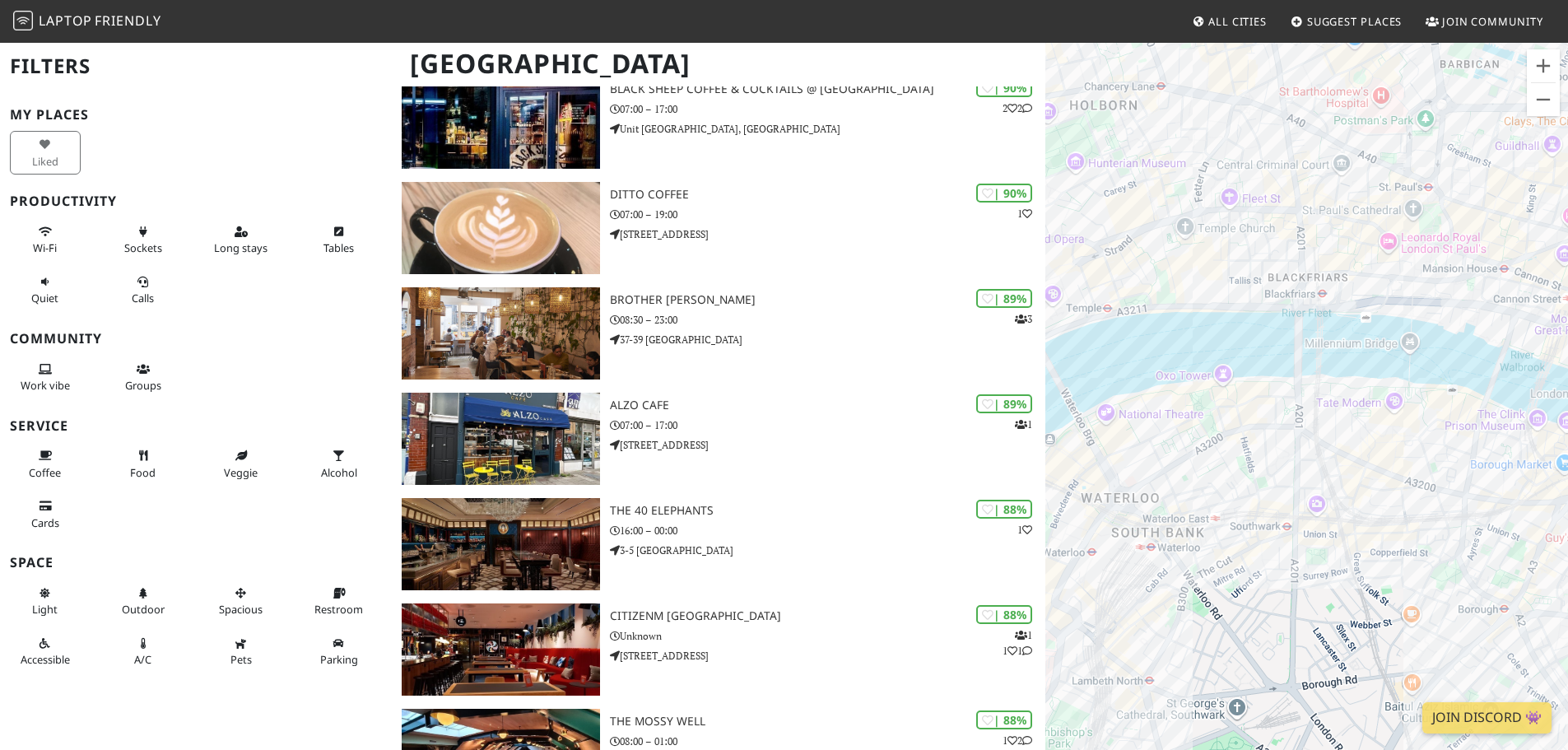
drag, startPoint x: 1352, startPoint y: 616, endPoint x: 1217, endPoint y: 469, distance: 199.6
click at [1217, 469] on div at bounding box center [1306, 416] width 523 height 750
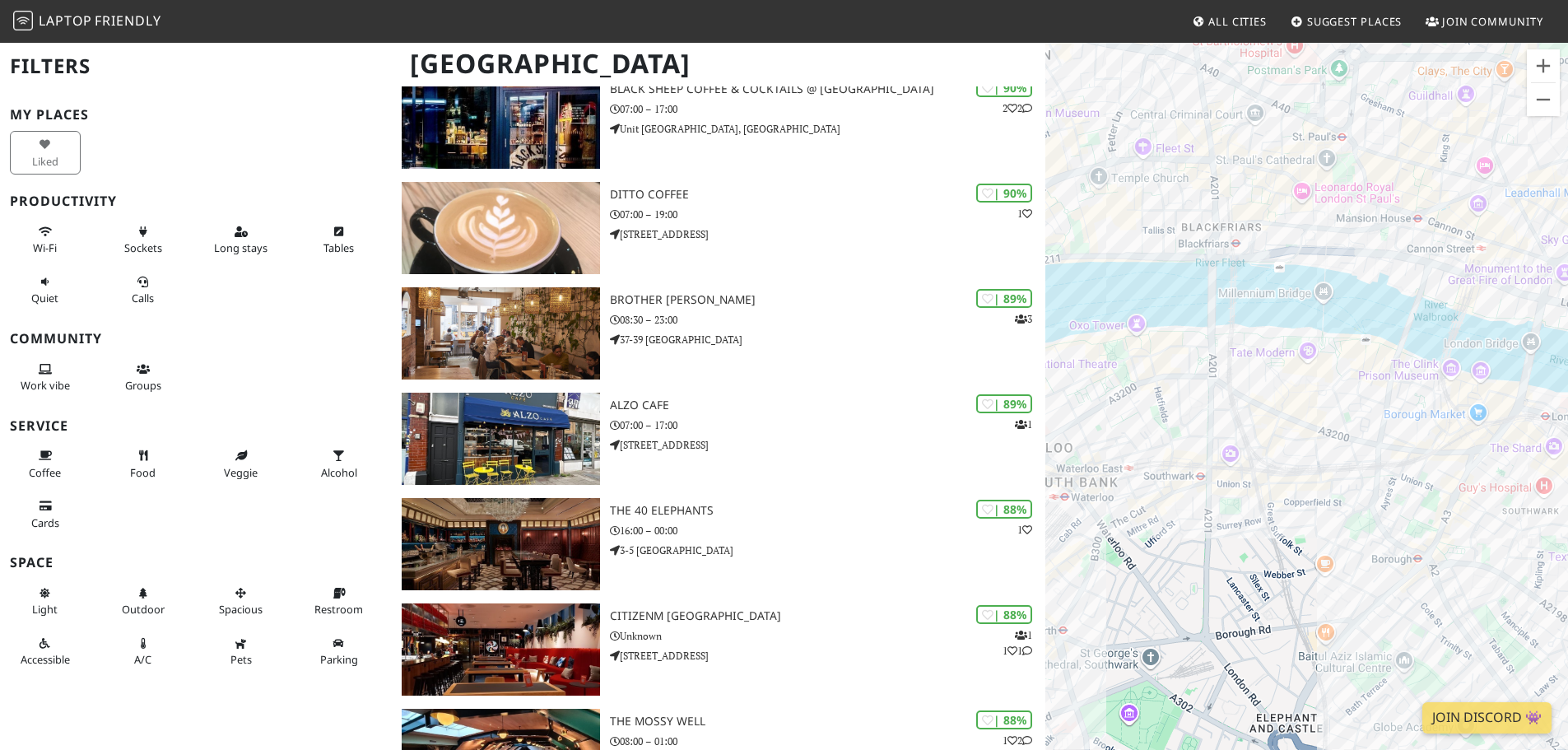
drag, startPoint x: 1342, startPoint y: 594, endPoint x: 1226, endPoint y: 545, distance: 125.9
click at [1226, 545] on div at bounding box center [1306, 416] width 523 height 750
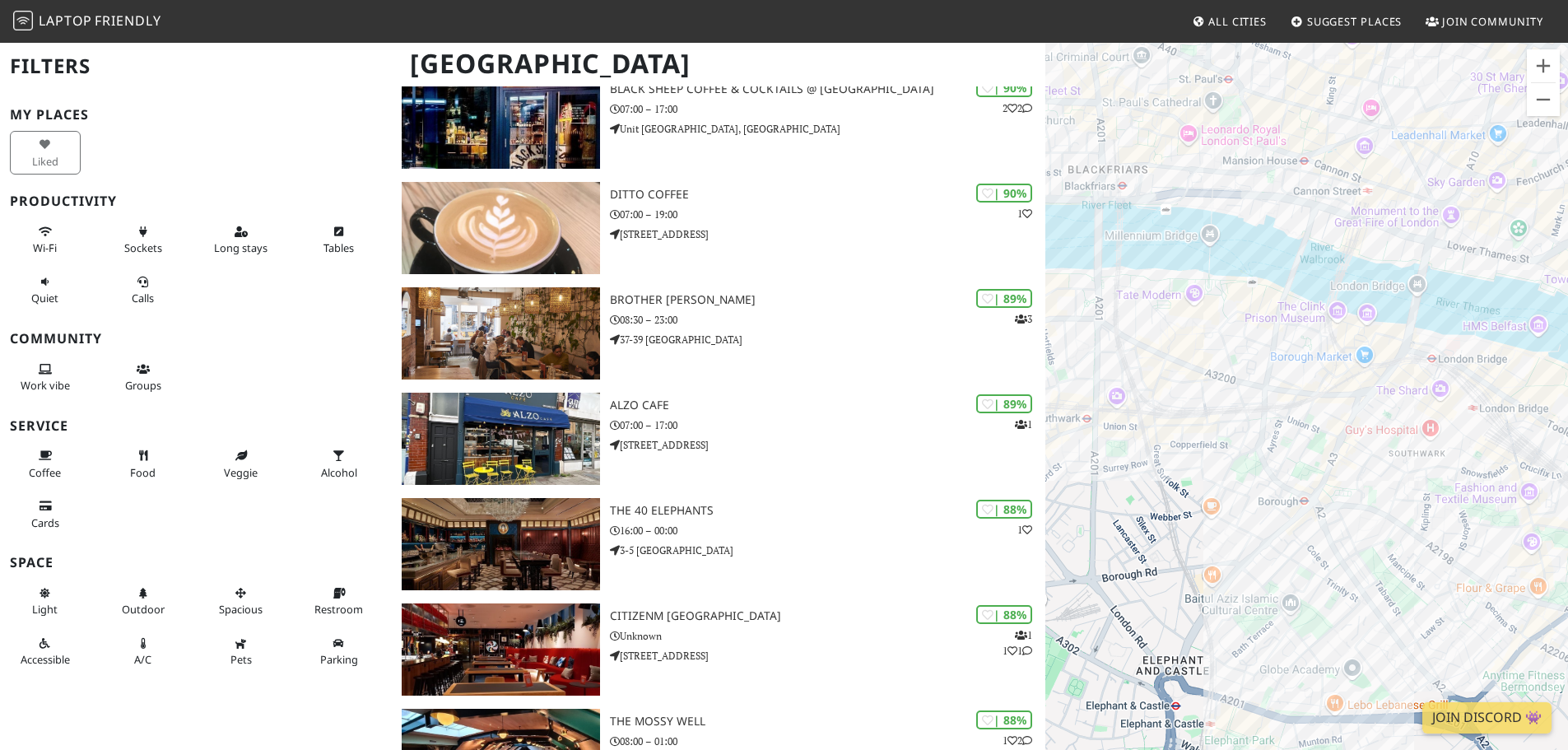
drag, startPoint x: 1431, startPoint y: 542, endPoint x: 1383, endPoint y: 477, distance: 80.8
click at [1381, 477] on div at bounding box center [1306, 416] width 523 height 750
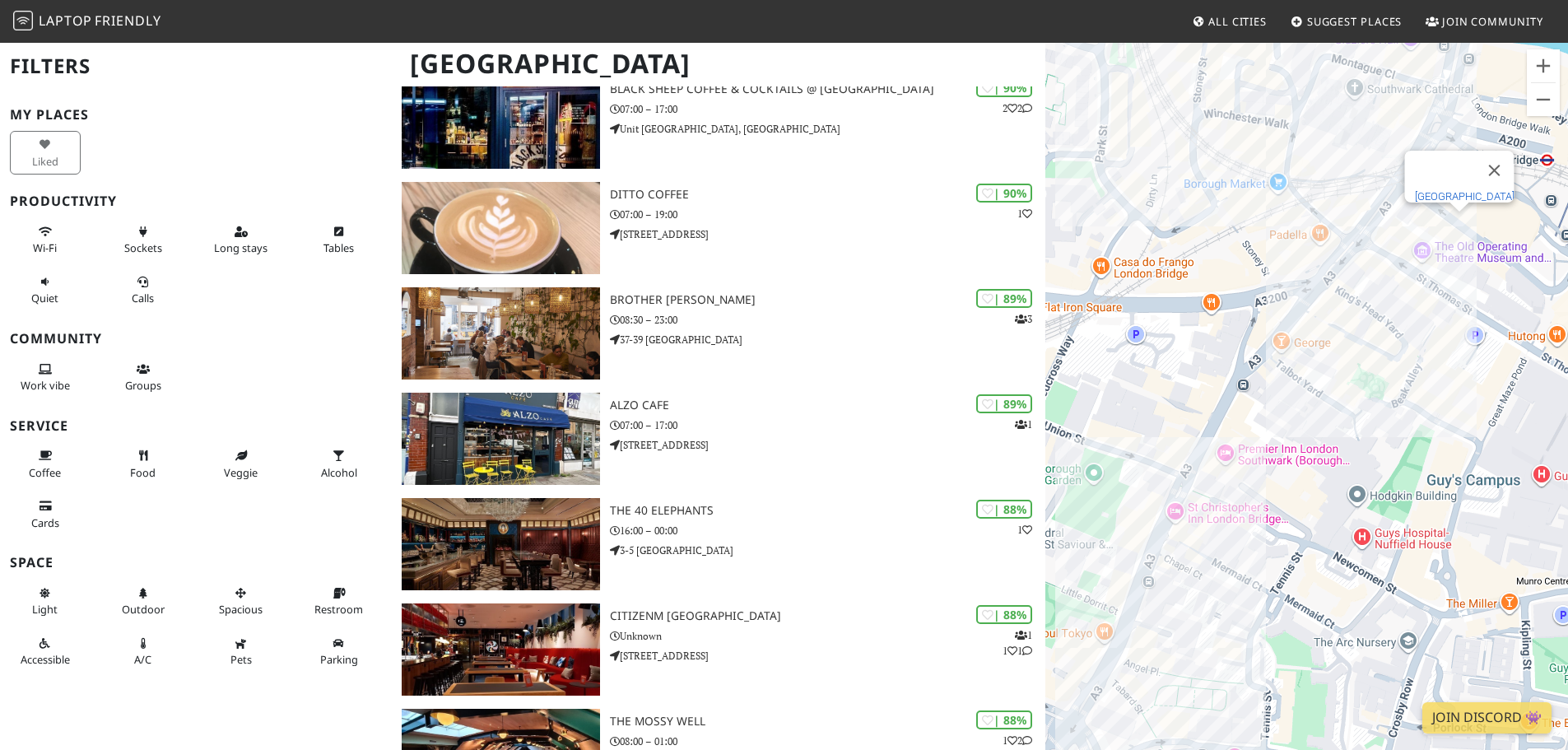
click at [1460, 190] on link "[GEOGRAPHIC_DATA]" at bounding box center [1463, 196] width 99 height 12
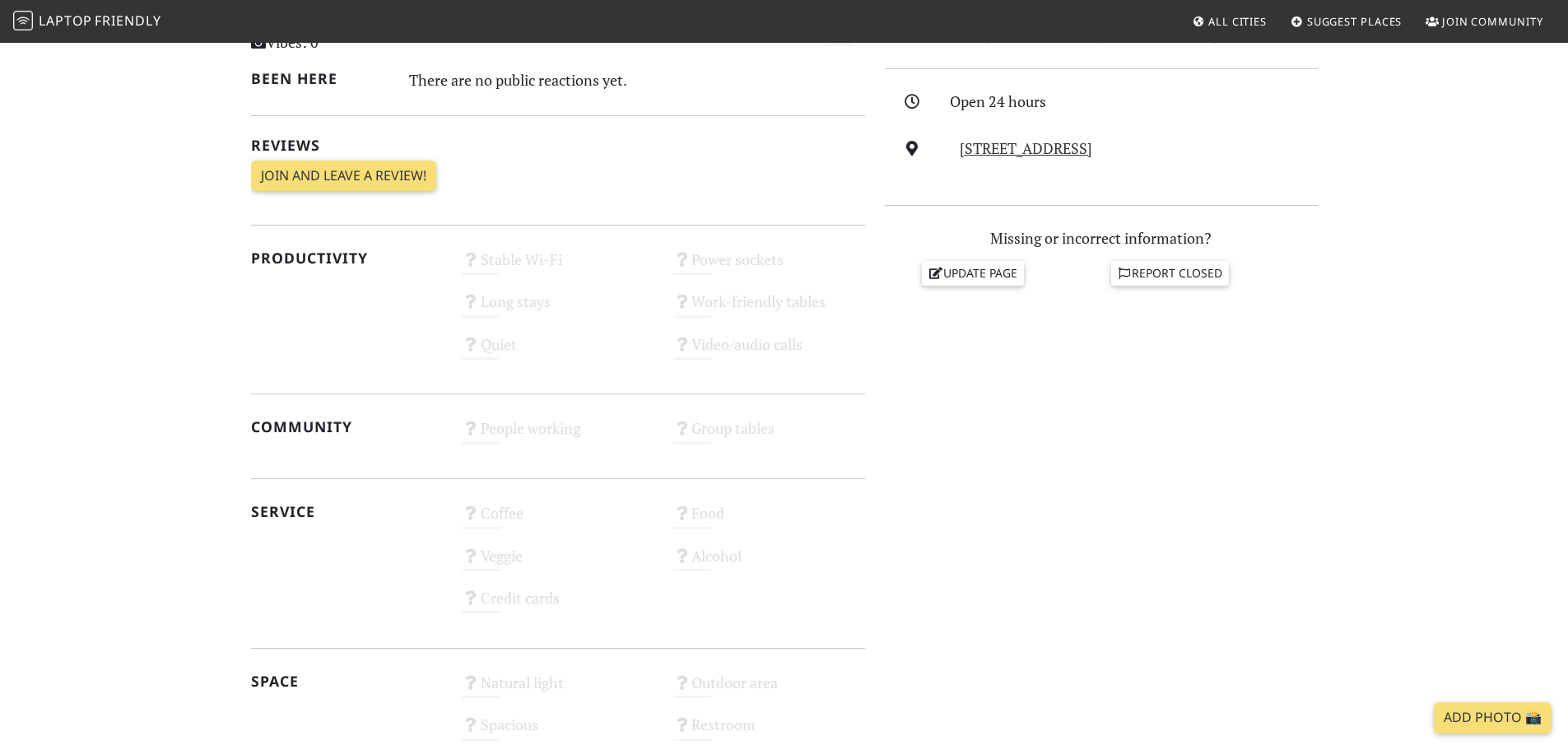
scroll to position [22, 0]
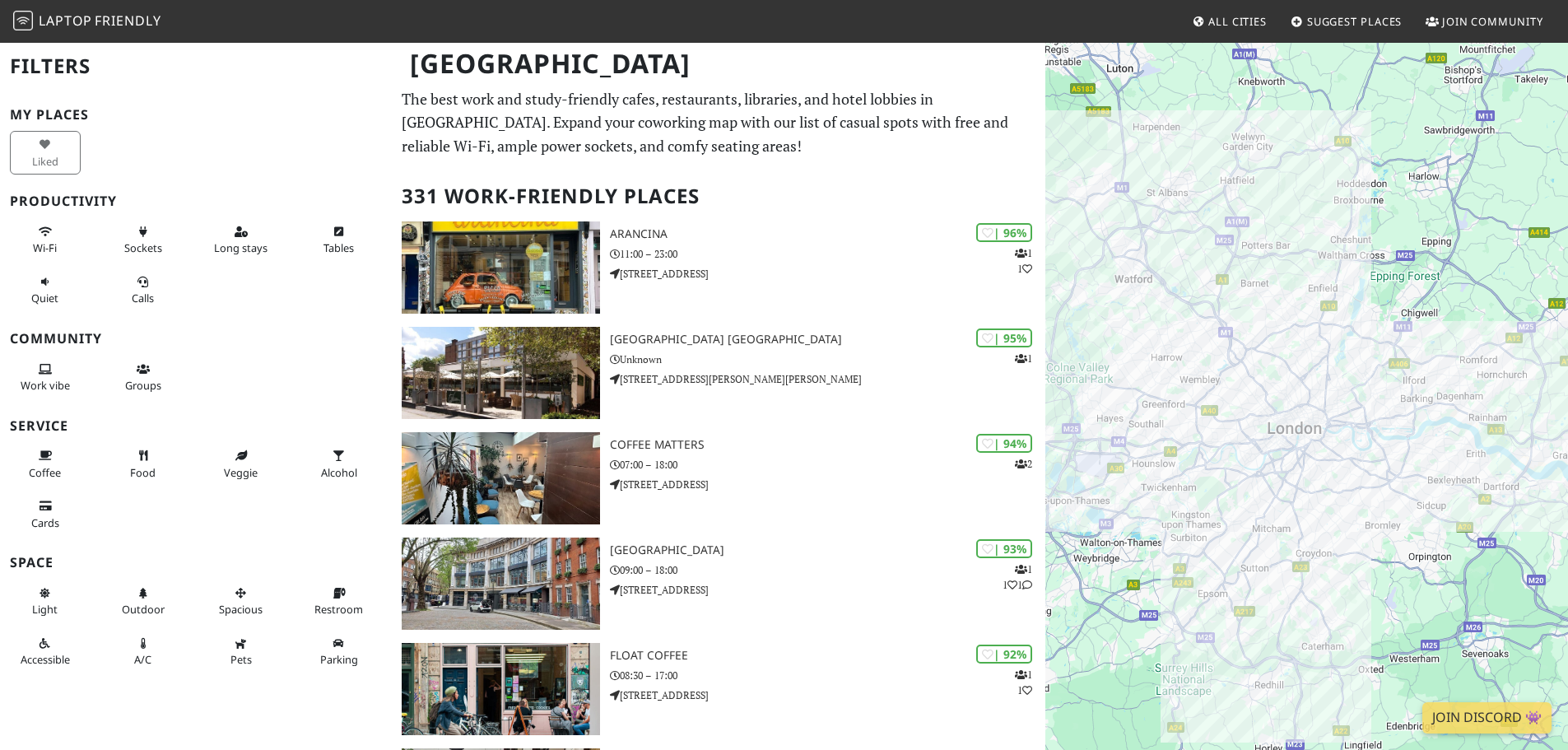
scroll to position [988, 0]
